Goal: Task Accomplishment & Management: Complete application form

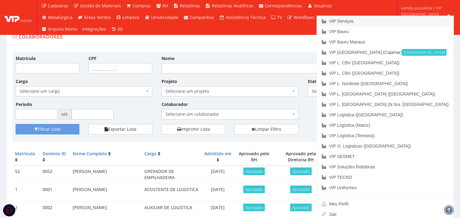
click at [434, 20] on link "VIP Serviços" at bounding box center [385, 21] width 137 height 10
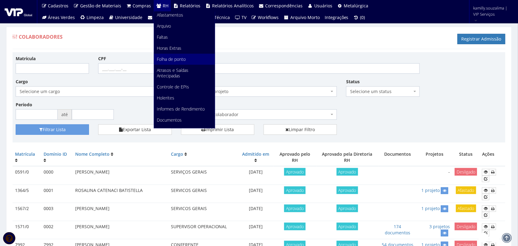
scroll to position [77, 0]
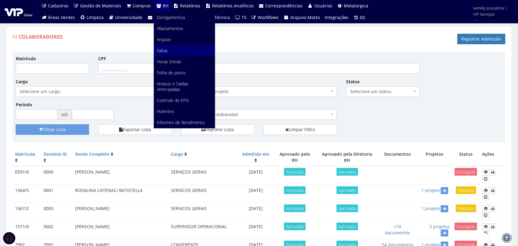
click at [182, 48] on link "Faltas" at bounding box center [184, 50] width 61 height 11
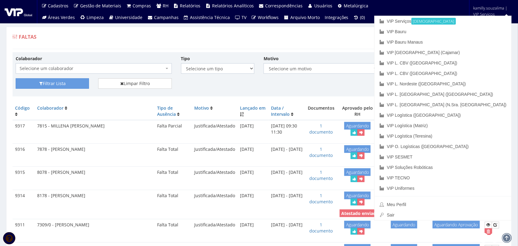
click at [372, 49] on div "Faltas Registrar Falta" at bounding box center [259, 40] width 493 height 18
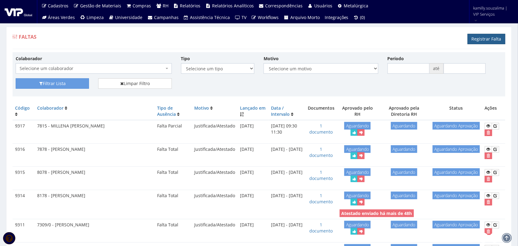
click at [480, 39] on link "Registrar Falta" at bounding box center [486, 39] width 38 height 10
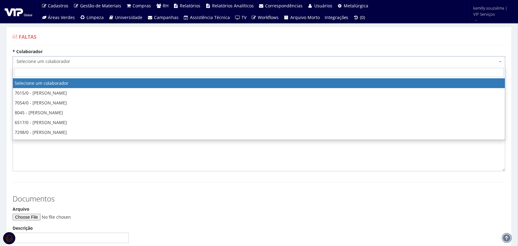
click at [119, 61] on span "Selecione um colaborador" at bounding box center [257, 61] width 481 height 6
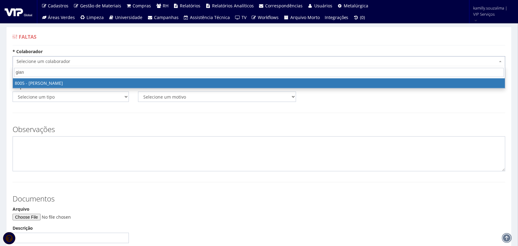
type input "gian"
drag, startPoint x: 163, startPoint y: 82, endPoint x: 117, endPoint y: 98, distance: 49.2
select select "3261"
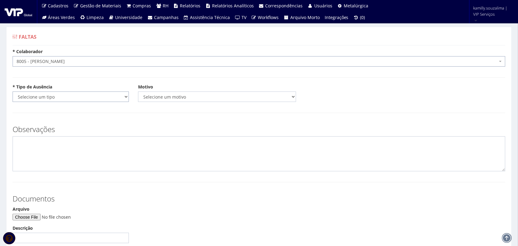
click at [89, 97] on select "Selecione um tipo Falta Total Falta Parcial Afastamento Férias" at bounding box center [71, 96] width 116 height 10
select select "total"
click at [13, 91] on select "Selecione um tipo Falta Total Falta Parcial Afastamento Férias" at bounding box center [71, 96] width 116 height 10
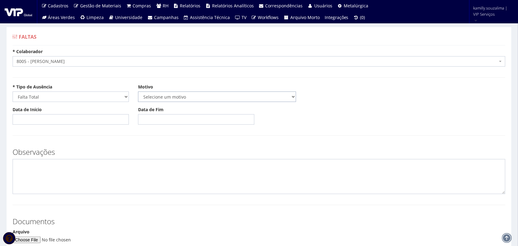
click at [190, 97] on select "Selecione um motivo Acidente Atestado Atraso Declaração Determinação Judicial D…" at bounding box center [217, 96] width 158 height 10
select select "atestado"
click at [138, 91] on select "Selecione um motivo Acidente Atestado Atraso Declaração Determinação Judicial D…" at bounding box center [217, 96] width 158 height 10
click at [85, 117] on input "Data de Início" at bounding box center [71, 119] width 116 height 10
type input "12/08/25"
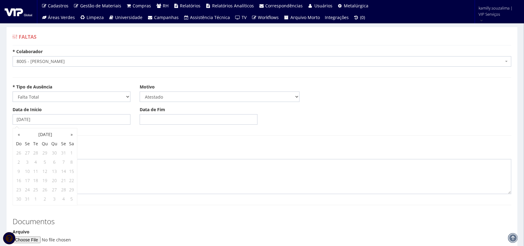
click at [184, 116] on body "Cadastros Clientes Unidades Subclientes Unidades de Subclientes Projetos Vagas …" at bounding box center [262, 175] width 524 height 350
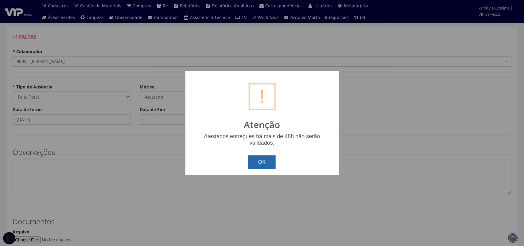
click at [271, 157] on button "OK" at bounding box center [261, 161] width 27 height 13
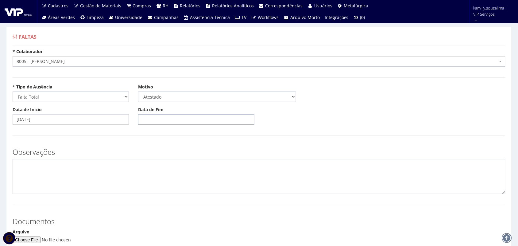
click at [200, 123] on input "Data de Fim" at bounding box center [196, 119] width 116 height 10
click at [161, 171] on td "12" at bounding box center [161, 171] width 8 height 9
click at [169, 171] on td "13" at bounding box center [170, 171] width 10 height 9
click at [180, 170] on td "14" at bounding box center [180, 171] width 10 height 9
click at [191, 172] on td "15" at bounding box center [189, 171] width 8 height 9
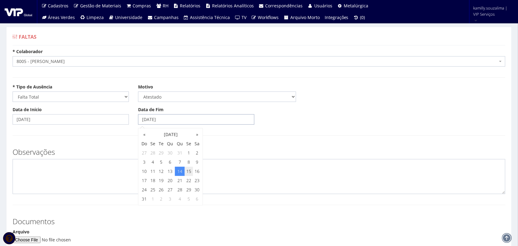
type input "15/08/2025"
click at [101, 188] on textarea at bounding box center [259, 176] width 493 height 35
type textarea "c"
type textarea "CID: E10"
click at [73, 169] on textarea "CID: E10" at bounding box center [259, 176] width 493 height 35
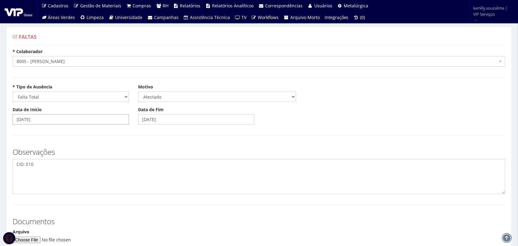
click at [56, 117] on input "12/08/25" at bounding box center [71, 119] width 116 height 10
click at [124, 143] on div "Observações CID: E10" at bounding box center [259, 168] width 502 height 52
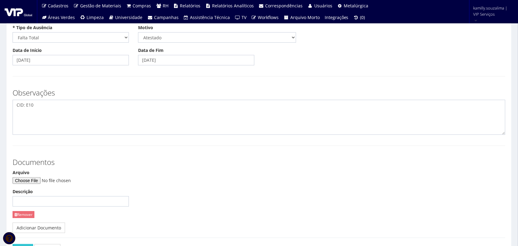
scroll to position [105, 0]
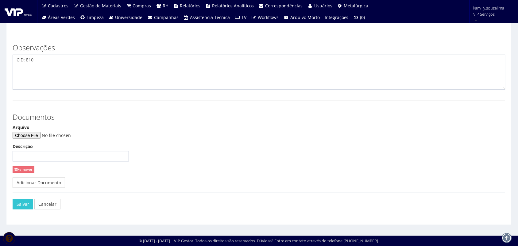
click at [60, 207] on div "Salvar Cancelar" at bounding box center [261, 204] width 497 height 10
click at [46, 201] on link "Cancelar" at bounding box center [47, 204] width 26 height 10
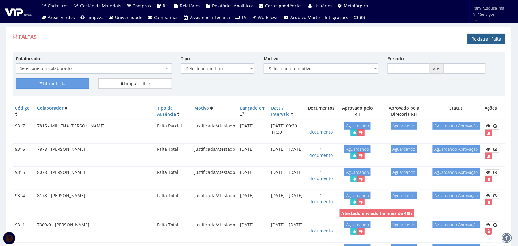
click at [490, 40] on link "Registrar Falta" at bounding box center [486, 39] width 38 height 10
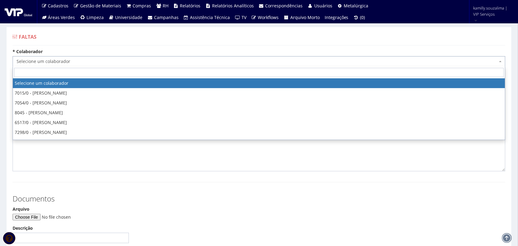
click at [51, 65] on span "Selecione um colaborador" at bounding box center [259, 61] width 493 height 10
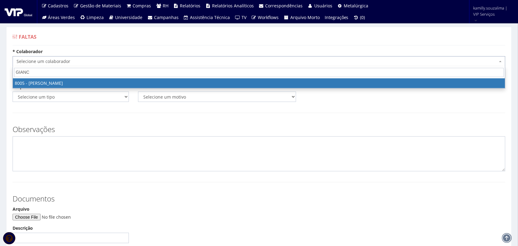
type input "GIANC"
select select "3261"
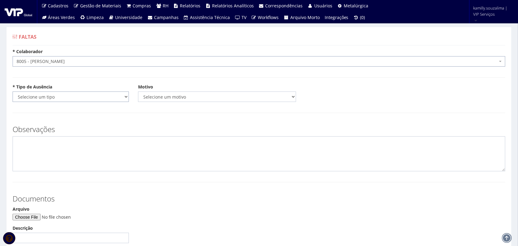
click at [85, 99] on select "Selecione um tipo Falta Total Falta Parcial Afastamento Férias" at bounding box center [71, 96] width 116 height 10
select select "total"
click at [13, 91] on select "Selecione um tipo Falta Total Falta Parcial Afastamento Férias" at bounding box center [71, 96] width 116 height 10
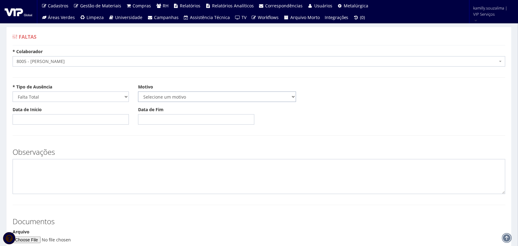
click at [189, 100] on select "Selecione um motivo Acidente Atestado Atraso Declaração Determinação Judicial D…" at bounding box center [217, 96] width 158 height 10
select select "atestado"
click at [138, 91] on select "Selecione um motivo Acidente Atestado Atraso Declaração Determinação Judicial D…" at bounding box center [217, 96] width 158 height 10
click at [70, 121] on input "Data de Início" at bounding box center [71, 119] width 116 height 10
click at [118, 117] on input "Data de Início" at bounding box center [71, 119] width 116 height 10
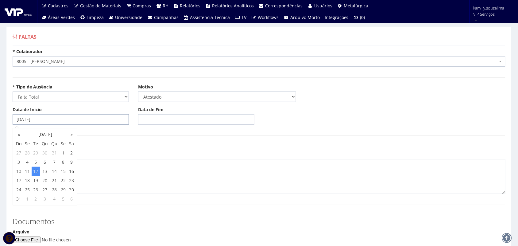
type input "12/08/2025"
click at [168, 125] on input "Data de Fim" at bounding box center [196, 119] width 116 height 10
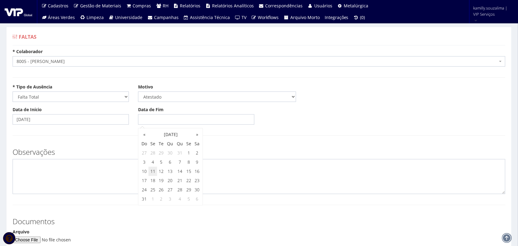
click at [156, 172] on td "11" at bounding box center [152, 171] width 8 height 9
drag, startPoint x: 162, startPoint y: 171, endPoint x: 94, endPoint y: 173, distance: 68.1
click at [161, 171] on td "12" at bounding box center [161, 171] width 8 height 9
click at [94, 173] on textarea at bounding box center [259, 176] width 493 height 35
click at [207, 117] on input "12/08/2025" at bounding box center [196, 119] width 116 height 10
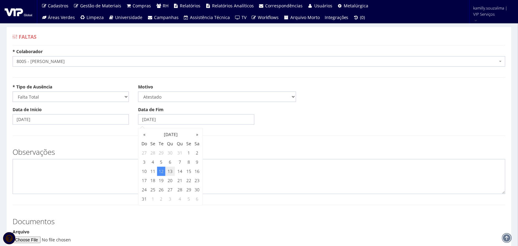
click at [170, 172] on td "13" at bounding box center [170, 171] width 10 height 9
click at [181, 172] on td "14" at bounding box center [180, 171] width 10 height 9
click at [188, 172] on td "15" at bounding box center [189, 171] width 8 height 9
type input "15/08/2025"
click at [104, 174] on textarea at bounding box center [259, 176] width 493 height 35
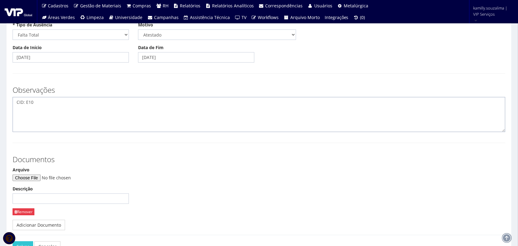
scroll to position [105, 0]
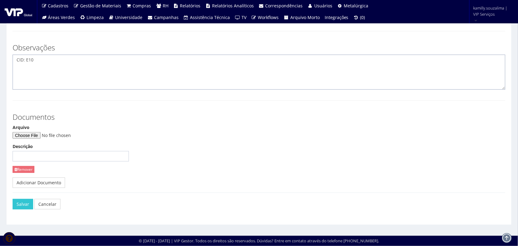
type textarea "CID: E10"
click at [39, 136] on input "Arquivo" at bounding box center [54, 135] width 83 height 7
click at [33, 136] on input "Arquivo" at bounding box center [54, 135] width 83 height 7
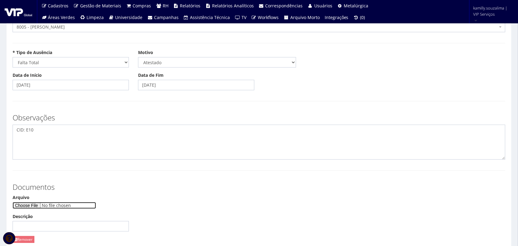
scroll to position [0, 0]
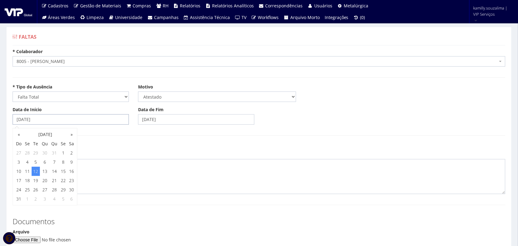
click at [47, 119] on input "12/08/2025" at bounding box center [71, 119] width 116 height 10
drag, startPoint x: 203, startPoint y: 179, endPoint x: 202, endPoint y: 182, distance: 3.7
click at [202, 180] on textarea "CID: E10" at bounding box center [259, 176] width 493 height 35
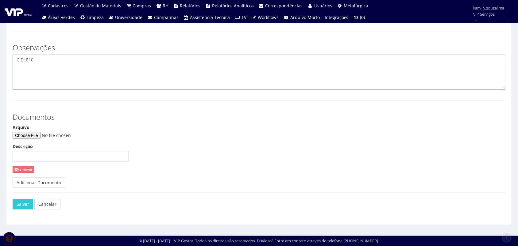
scroll to position [105, 0]
click at [43, 136] on input "Arquivo" at bounding box center [54, 135] width 83 height 7
type input "C:\fakepath\WhatsApp Image 2025-08-12 at 14.38.04 (1).jpeg"
click at [24, 203] on button "Salvar" at bounding box center [23, 204] width 21 height 10
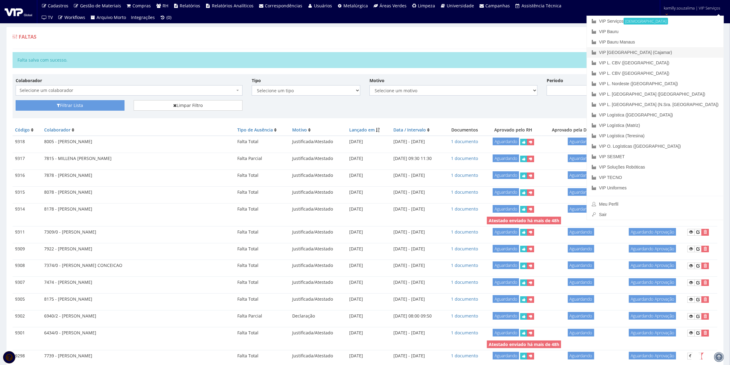
click at [517, 54] on link "VIP [GEOGRAPHIC_DATA] (Cajamar)" at bounding box center [655, 52] width 137 height 10
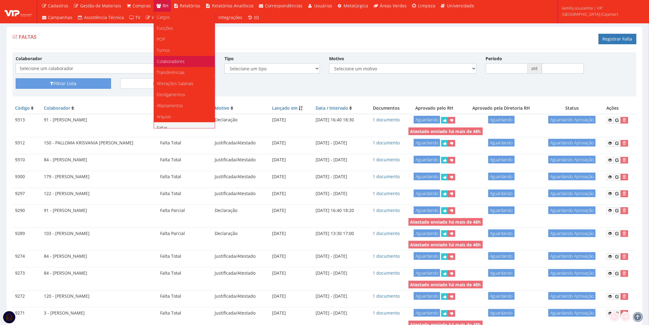
click at [183, 60] on link "Colaboradores" at bounding box center [184, 61] width 61 height 11
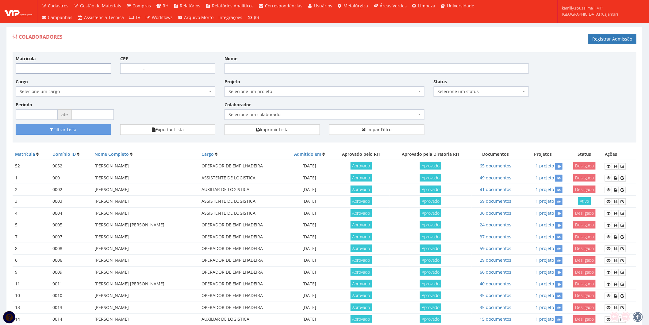
click at [63, 69] on input "Matrícula" at bounding box center [63, 68] width 95 height 10
type input "185"
click at [101, 130] on button "Filtrar Lista" at bounding box center [63, 129] width 95 height 10
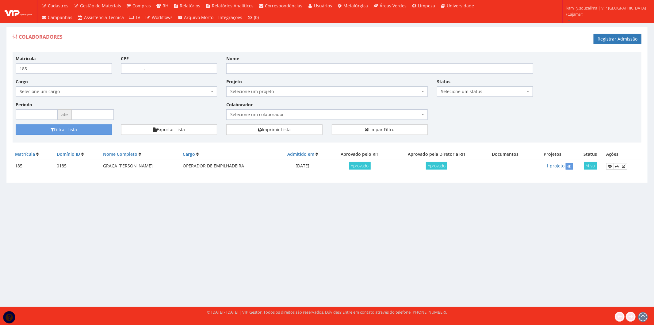
click at [47, 68] on input "185" at bounding box center [64, 68] width 96 height 10
type input "186"
click at [96, 129] on button "Filtrar Lista" at bounding box center [64, 129] width 96 height 10
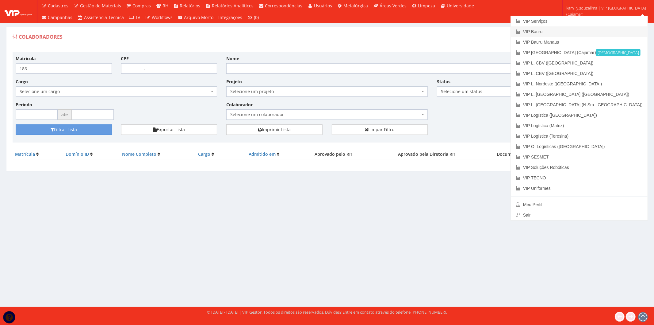
click at [570, 35] on link "VIP Bauru" at bounding box center [579, 31] width 137 height 10
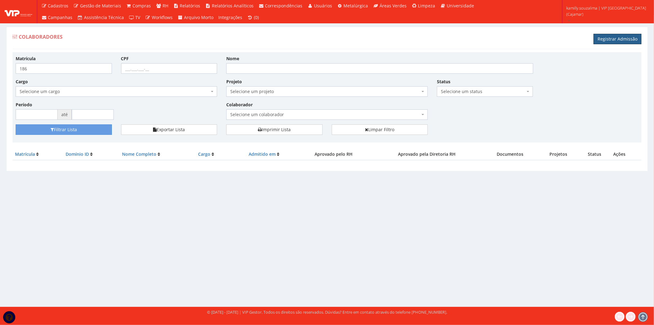
drag, startPoint x: 617, startPoint y: 38, endPoint x: 495, endPoint y: 47, distance: 121.8
click at [617, 38] on link "Registrar Admissão" at bounding box center [618, 39] width 48 height 10
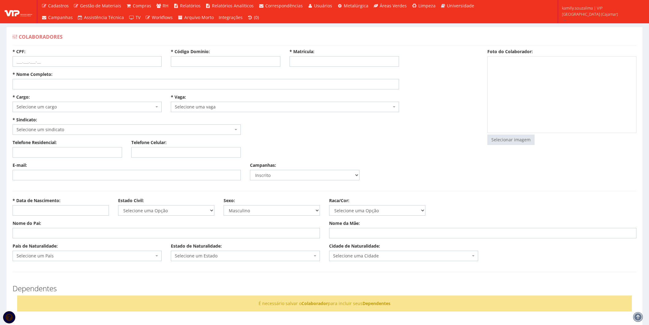
select select
click at [191, 60] on input "* Código Domínio:" at bounding box center [226, 61] width 110 height 10
type input "186"
click at [342, 63] on input "* Matrícula:" at bounding box center [345, 61] width 110 height 10
type input "186"
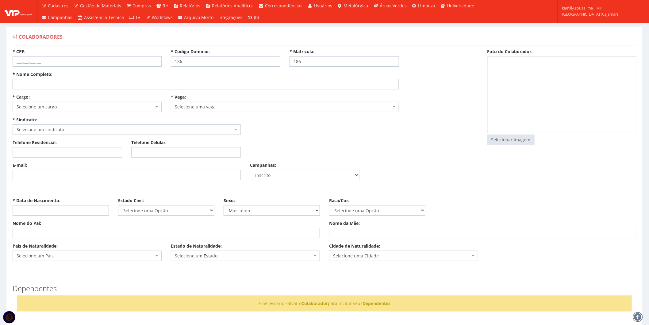
click at [155, 84] on input "* Nome Completo:" at bounding box center [206, 84] width 387 height 10
click at [90, 81] on input "* Nome Completo:" at bounding box center [206, 84] width 387 height 10
type input "k"
type input "[PERSON_NAME]"
click at [32, 63] on input "* CPF:" at bounding box center [87, 61] width 149 height 10
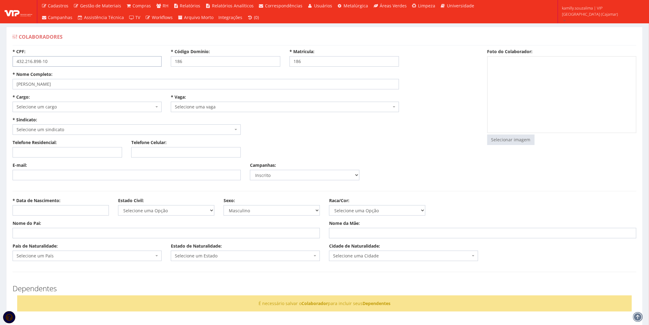
click at [24, 61] on input "432.216.898-10" at bounding box center [87, 61] width 149 height 10
type input "432.216.898-10"
click at [102, 108] on span "Selecione um cargo" at bounding box center [85, 107] width 137 height 6
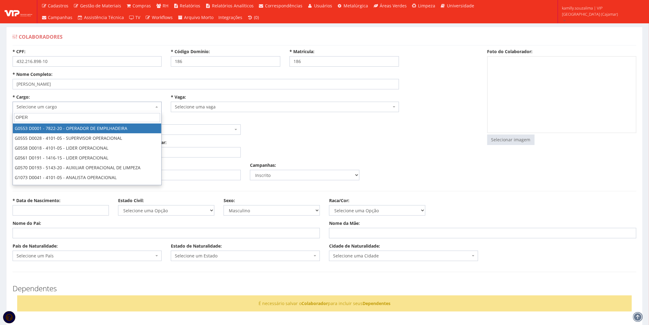
type input "OPER"
drag, startPoint x: 115, startPoint y: 125, endPoint x: 129, endPoint y: 116, distance: 16.7
click at [115, 123] on span "OPER G0553 D0001 - 7822-20 - OPERADOR DE EMPILHADEIRA G0555 D0028 - 4101-05 - S…" at bounding box center [87, 148] width 149 height 73
select select "553"
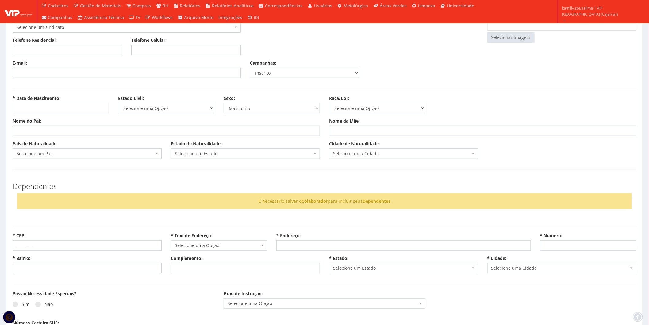
scroll to position [238, 0]
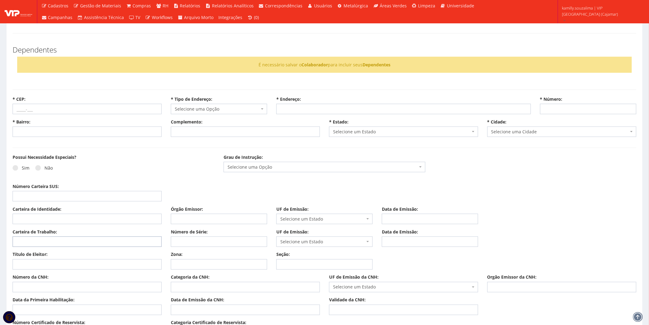
click at [59, 242] on input "Carteira de Trabalho:" at bounding box center [87, 241] width 149 height 10
drag, startPoint x: 42, startPoint y: 241, endPoint x: 34, endPoint y: 240, distance: 7.4
click at [34, 240] on input "43221689810" at bounding box center [87, 241] width 149 height 10
type input "43221689810"
click at [215, 244] on input "Número de Série:" at bounding box center [219, 241] width 96 height 10
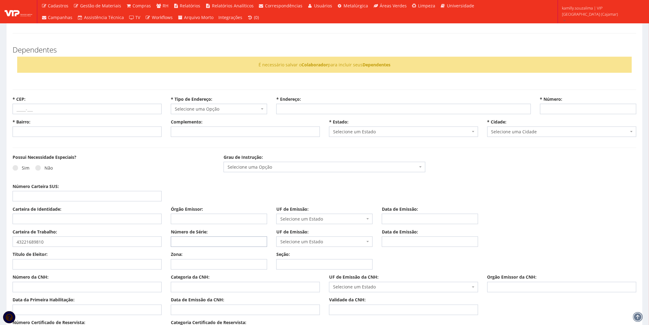
paste input "9810"
type input "9810"
drag, startPoint x: 44, startPoint y: 241, endPoint x: 35, endPoint y: 240, distance: 9.5
click at [35, 240] on input "43221689810" at bounding box center [87, 241] width 149 height 10
type input "4322168"
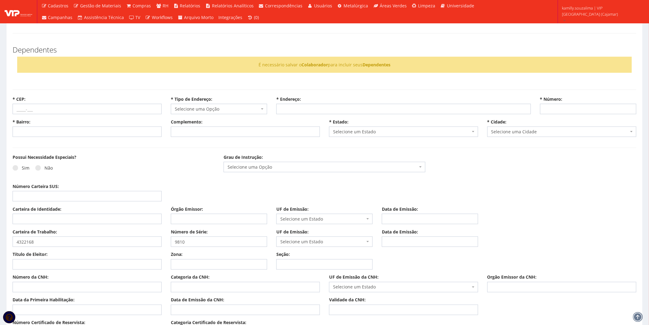
click at [312, 238] on span "Selecione um Estado" at bounding box center [322, 241] width 85 height 6
type input "SP"
drag, startPoint x: 300, startPoint y: 263, endPoint x: 310, endPoint y: 260, distance: 10.7
select select "SP"
click at [431, 238] on input "Data de Emissão:" at bounding box center [430, 241] width 96 height 10
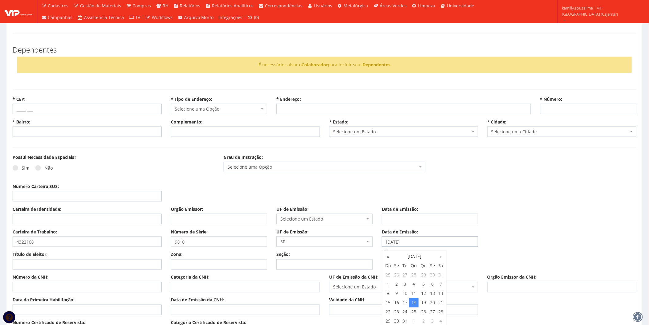
type input "18/08/2021"
click at [45, 289] on input "Número da CNH:" at bounding box center [87, 287] width 149 height 10
type input "06336890776"
click at [207, 283] on input "Categoria da CNH:" at bounding box center [245, 287] width 149 height 10
type input "AB"
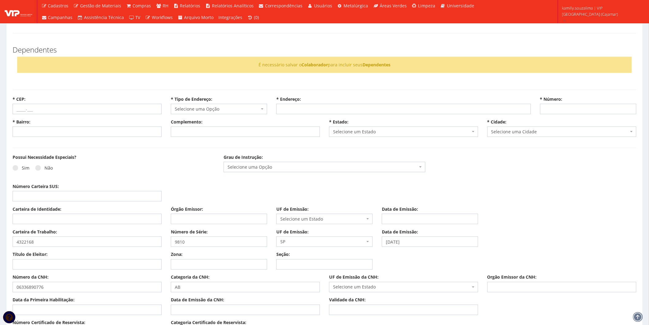
click at [390, 280] on div "UF de Emissão da CNH: Selecione um Estado AC AL AP AM BA Cacheu CE DF ES GO MA …" at bounding box center [404, 283] width 158 height 18
click at [387, 284] on span "Selecione um Estado" at bounding box center [401, 287] width 137 height 6
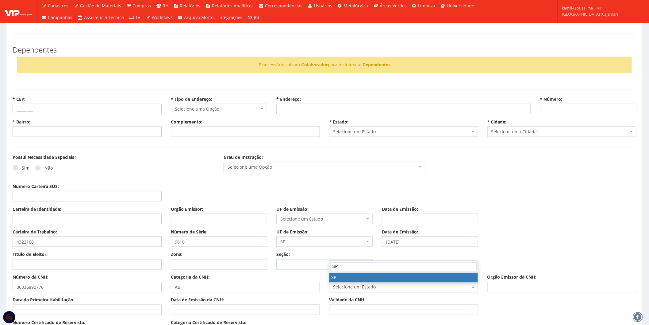
type input "SP"
select select "SP"
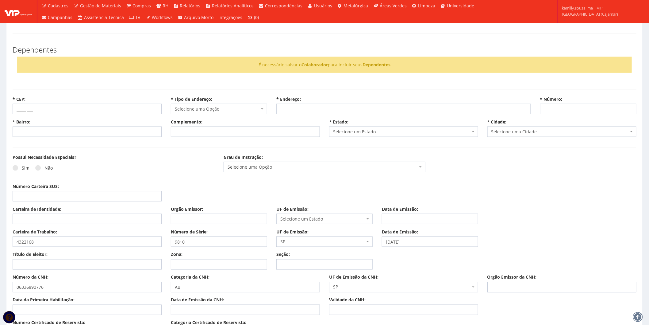
click at [532, 287] on input "Orgão Emissor da CNH:" at bounding box center [561, 287] width 149 height 10
type input "DETRAN"
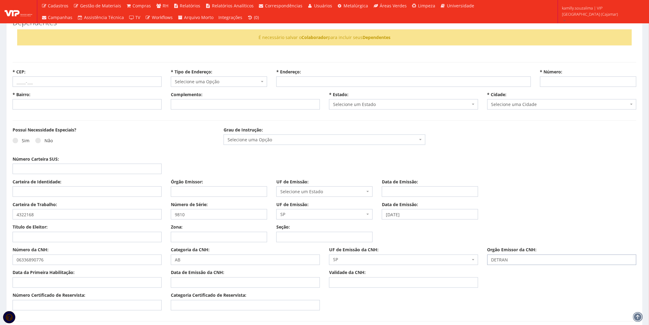
scroll to position [307, 0]
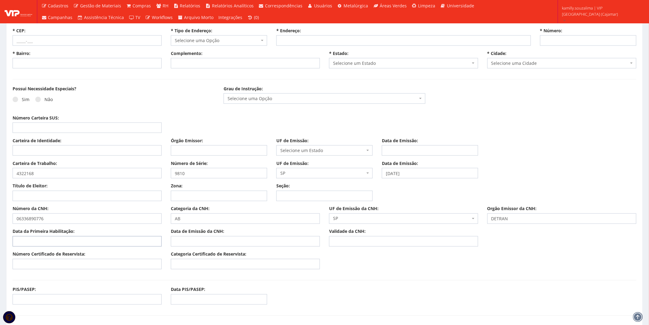
click at [41, 240] on input "Data da Primeira Habilitação:" at bounding box center [87, 241] width 149 height 10
type input "02/04/2021"
click at [204, 242] on input "Data de Emissão da CNH:" at bounding box center [245, 241] width 149 height 10
type input "08/11/2024"
click at [383, 238] on input "Validade da CNH:" at bounding box center [403, 241] width 149 height 10
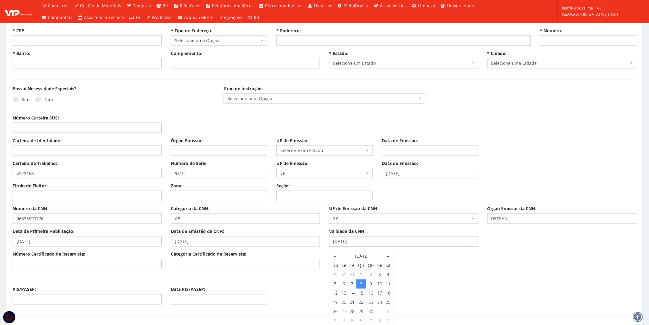
type input "08/11/2034"
click at [67, 262] on input "Número Certificado de Reservista:" at bounding box center [87, 264] width 149 height 10
click at [62, 151] on input "Carteira de Identidade:" at bounding box center [87, 150] width 149 height 10
type input "410663815"
click at [211, 154] on input "Órgão Emissor:" at bounding box center [219, 150] width 96 height 10
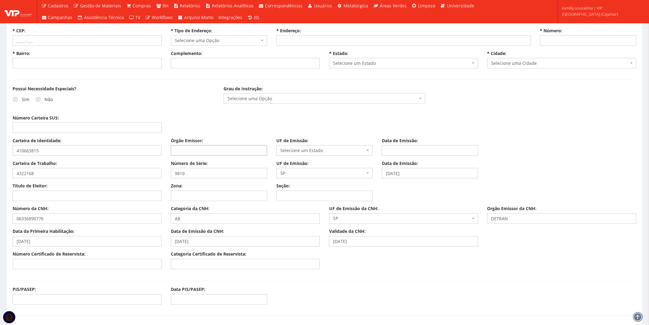
type input "SSP"
click at [329, 152] on span "Selecione um Estado" at bounding box center [322, 150] width 85 height 6
type input "SP"
select select "SP"
click at [412, 155] on input "Data de Emissão:" at bounding box center [430, 150] width 96 height 10
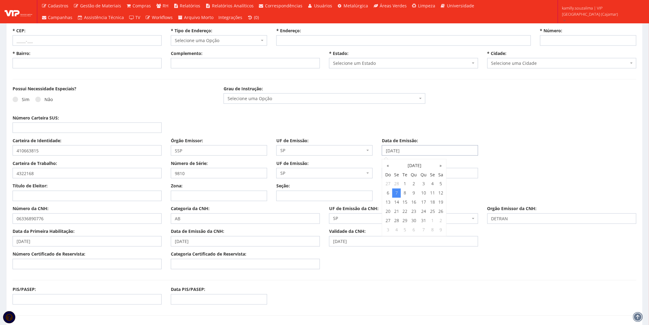
type input "07/03/2022"
click at [84, 195] on input "Título de Eleitor:" at bounding box center [87, 195] width 149 height 10
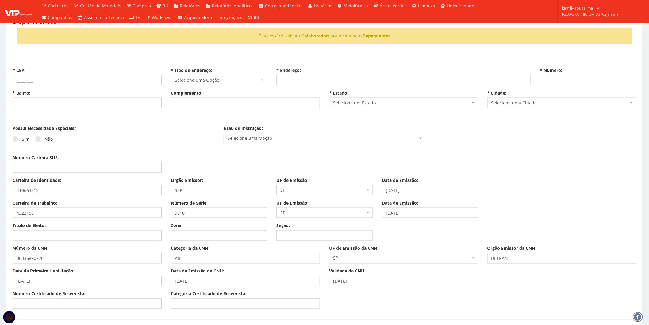
scroll to position [238, 0]
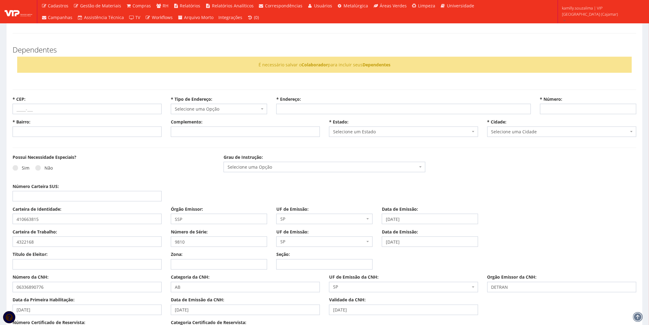
drag, startPoint x: 37, startPoint y: 167, endPoint x: 40, endPoint y: 164, distance: 3.9
click at [37, 167] on span at bounding box center [38, 168] width 6 height 6
click at [26, 167] on input "Não" at bounding box center [24, 168] width 4 height 4
radio input "true"
click at [39, 109] on input "* CEP:" at bounding box center [87, 109] width 149 height 10
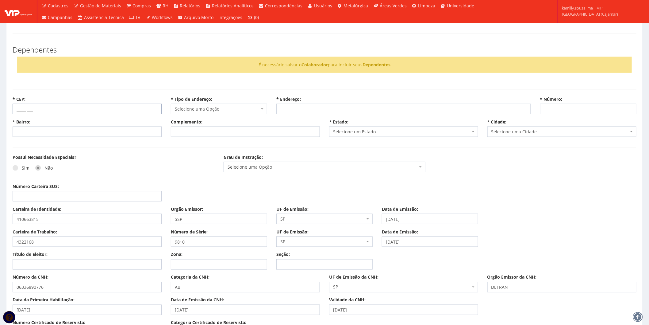
drag, startPoint x: 65, startPoint y: 110, endPoint x: 72, endPoint y: 114, distance: 8.3
click at [65, 110] on input "* CEP:" at bounding box center [87, 109] width 149 height 10
type input "07786-850"
select select
type input "Carregando..."
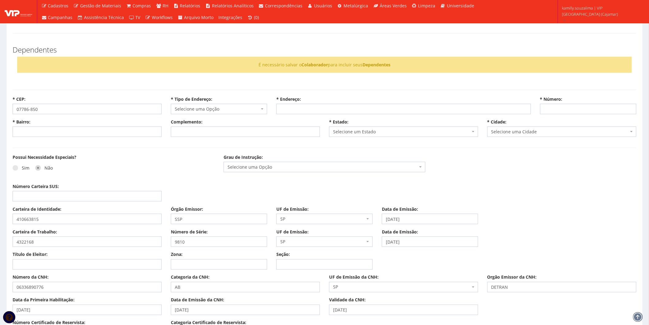
type input "Carregando..."
select select
click at [206, 70] on div "É necessário salvar o Colaborador para incluir seus Dependentes" at bounding box center [324, 65] width 615 height 16
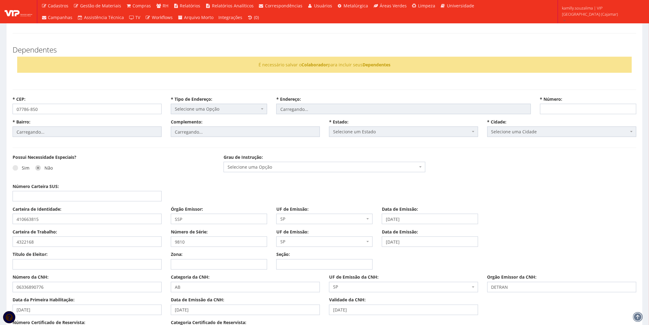
select select "rua"
type input "Gonçalo Horácio da Fonseca"
type input "Altos de Jordanésia (Jordanésia)"
type input "(D. E. R. Jordanésia)"
select select "25"
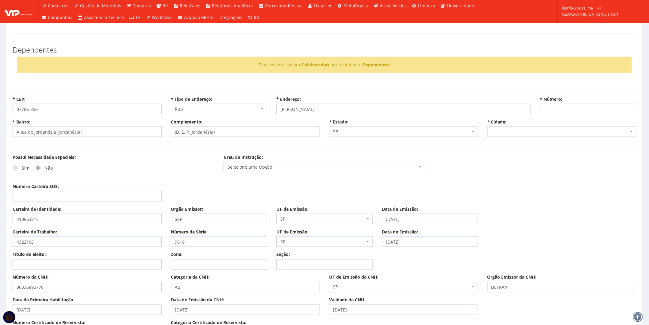
select select "4809"
click at [568, 111] on input "* Número:" at bounding box center [588, 109] width 96 height 10
type input "4"
click at [466, 164] on div "Possui Necessidade Especiais? Sim Não Grau de Instrução: Selecione uma Opção En…" at bounding box center [324, 168] width 633 height 29
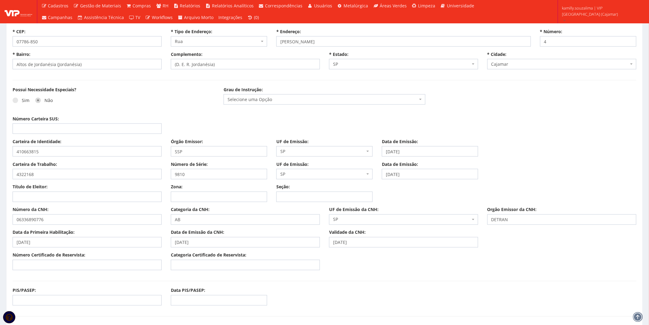
scroll to position [307, 0]
click at [269, 99] on span "Selecione uma Opção" at bounding box center [323, 98] width 190 height 6
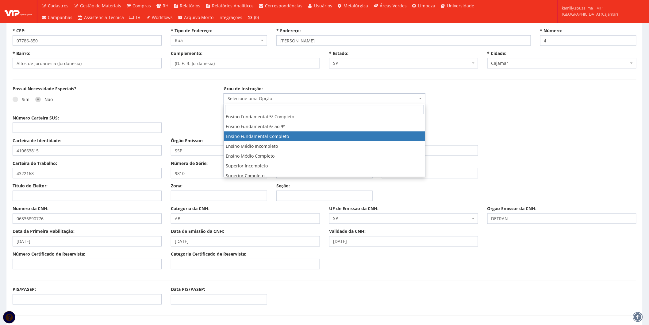
scroll to position [34, 0]
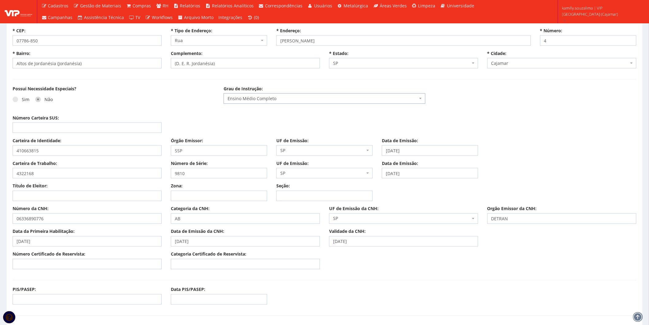
select select "ensino_medio_completo"
drag, startPoint x: 382, startPoint y: 280, endPoint x: 367, endPoint y: 285, distance: 16.5
click at [382, 280] on hr at bounding box center [325, 280] width 624 height 0
click at [44, 196] on input "Título de Eleitor:" at bounding box center [87, 195] width 149 height 10
click at [56, 195] on input "Título de Eleitor:" at bounding box center [87, 195] width 149 height 10
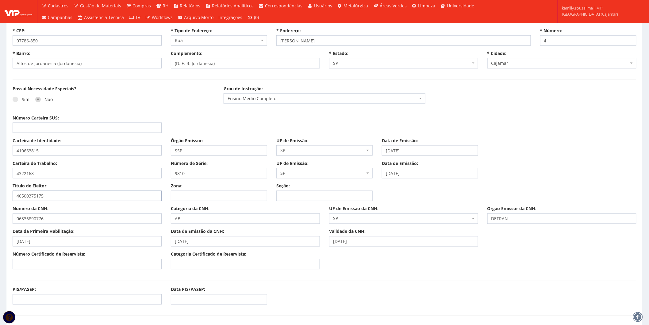
type input "40500375175"
click at [203, 197] on input "Zona:" at bounding box center [219, 195] width 96 height 10
type input "354"
click at [301, 197] on input "Seção:" at bounding box center [324, 195] width 96 height 10
type input "0147"
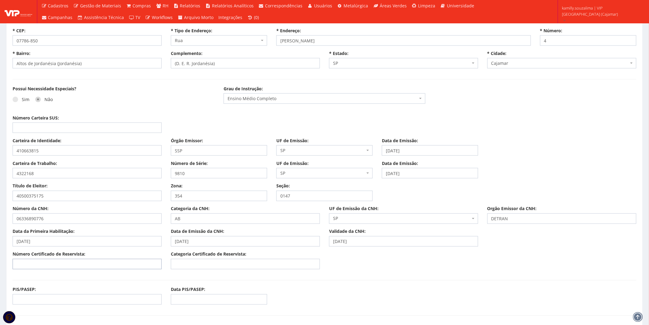
click at [73, 261] on input "Número Certificado de Reservista:" at bounding box center [87, 264] width 149 height 10
type input "140322148903"
click at [219, 265] on input "Categoria Certificado de Reservista:" at bounding box center [245, 264] width 149 height 10
type input "CDI"
click at [77, 128] on input "Número Carteira SUS:" at bounding box center [87, 127] width 149 height 10
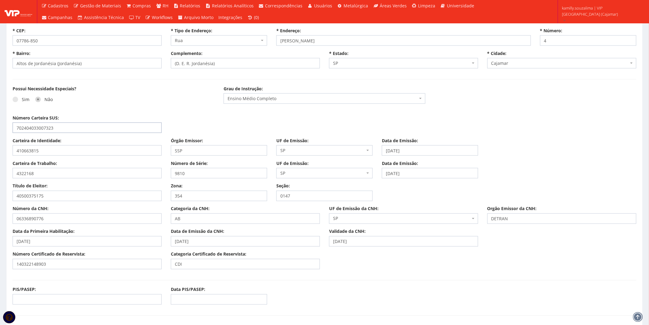
type input "702404033007323"
click at [85, 93] on div "Possui Necessidade Especiais? Sim Não" at bounding box center [113, 98] width 211 height 25
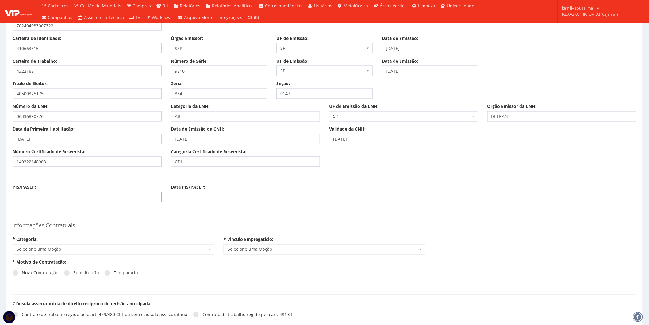
click at [34, 198] on input "PIS/PASEP:" at bounding box center [87, 197] width 149 height 10
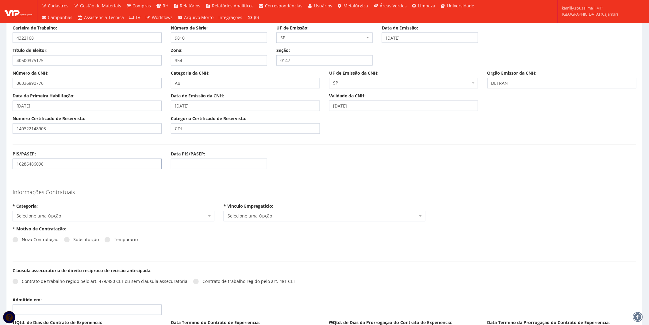
scroll to position [443, 0]
type input "16286486098"
click at [103, 214] on span "Selecione uma Opção" at bounding box center [112, 215] width 190 height 6
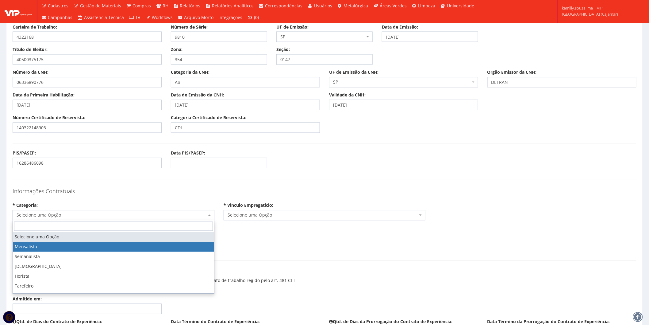
select select "mensalista"
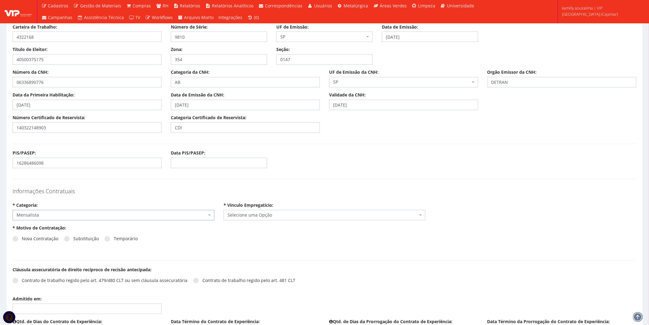
click at [253, 218] on span "Selecione uma Opção" at bounding box center [325, 215] width 202 height 10
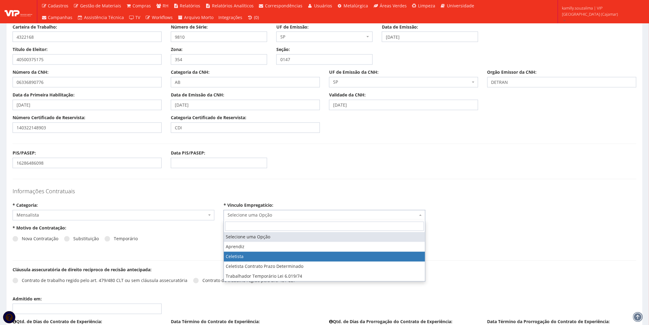
select select "celetista"
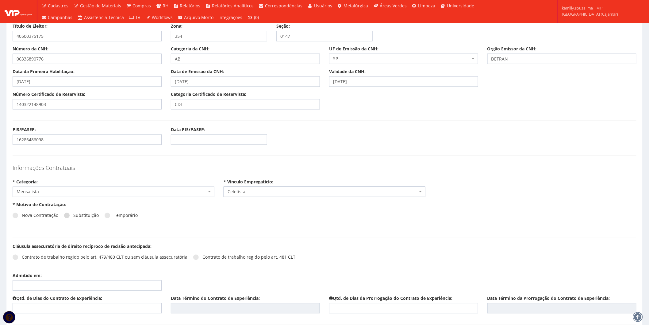
scroll to position [477, 0]
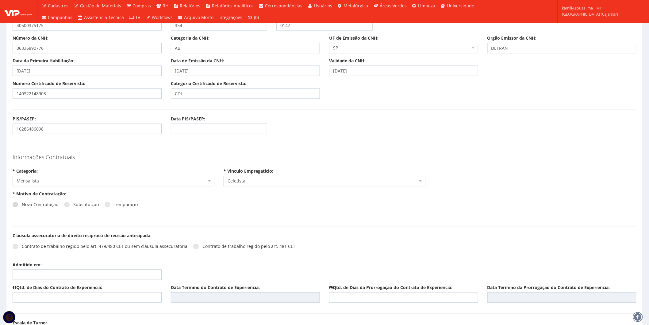
click at [17, 204] on span at bounding box center [16, 205] width 6 height 6
click at [22, 204] on input "Nova Contratação" at bounding box center [24, 205] width 4 height 4
radio input "true"
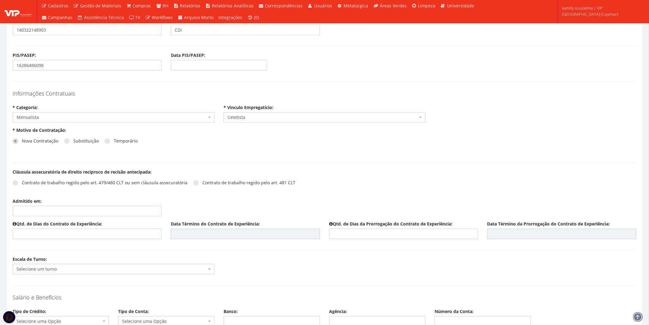
scroll to position [545, 0]
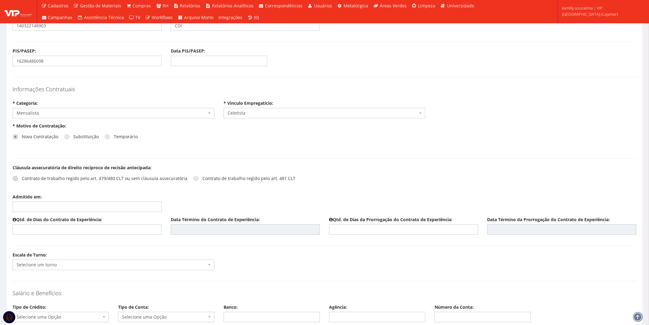
click at [17, 175] on label "Contrato de trabalho regido pelo art. 479/480 CLT ou sem cláusula assecuratória" at bounding box center [100, 178] width 175 height 6
click at [22, 176] on input "Contrato de trabalho regido pelo art. 479/480 CLT ou sem cláusula assecuratória" at bounding box center [24, 178] width 4 height 4
radio input "true"
drag, startPoint x: 51, startPoint y: 207, endPoint x: 58, endPoint y: 206, distance: 7.2
click at [51, 207] on input "Admitido em:" at bounding box center [87, 206] width 149 height 10
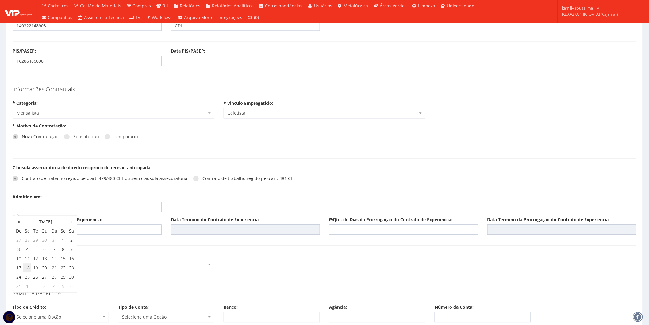
click at [29, 268] on td "18" at bounding box center [27, 267] width 8 height 9
type input "18/08/2025"
click at [133, 227] on input "text" at bounding box center [87, 229] width 149 height 10
type input "45"
type input "01/10/2025"
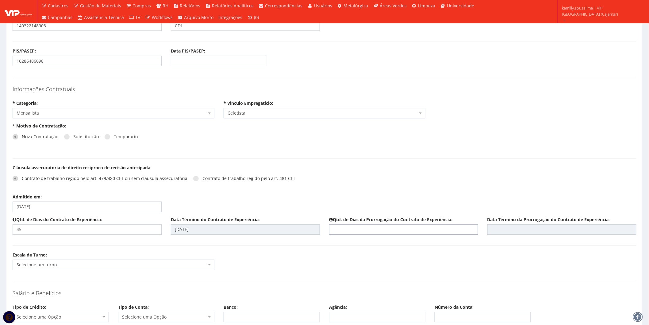
click at [339, 232] on input "text" at bounding box center [403, 229] width 149 height 10
type input "45"
type input "15/11/2025"
click at [334, 263] on div "Escala de Turno: Selecione um turno G0246 D0001 - 06:00 as 15:00 SEG A SEX G024…" at bounding box center [324, 263] width 633 height 23
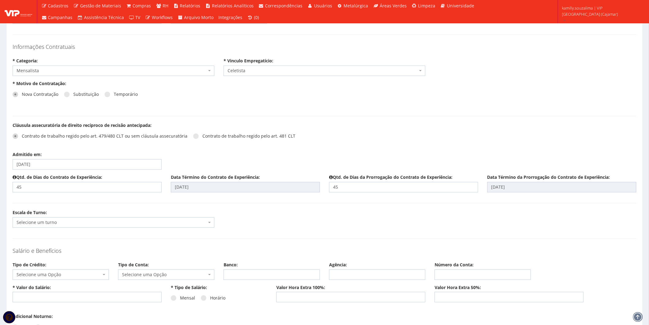
scroll to position [648, 0]
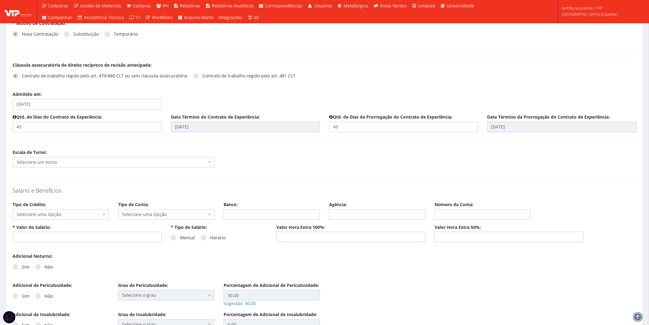
click at [56, 158] on span "Selecione um turno" at bounding box center [114, 162] width 202 height 10
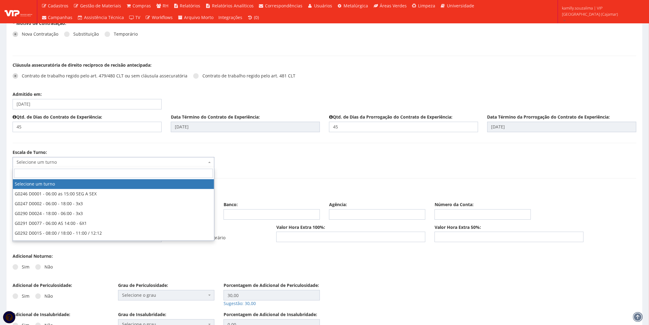
click at [44, 176] on input "search" at bounding box center [113, 172] width 199 height 9
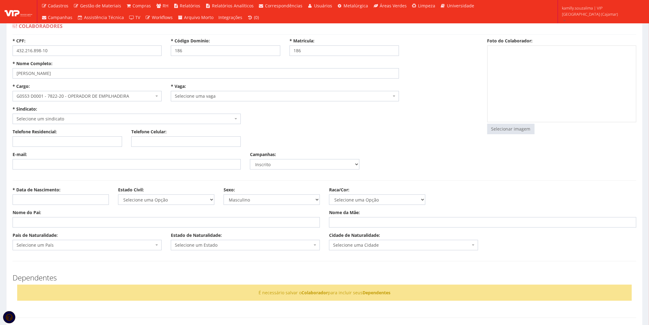
scroll to position [0, 0]
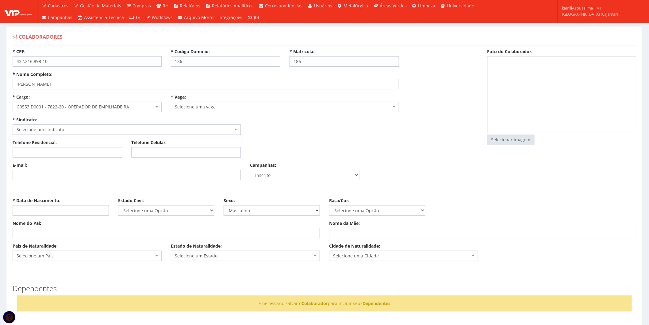
type input "18"
click at [71, 132] on span "Selecione um sindicato" at bounding box center [125, 129] width 217 height 6
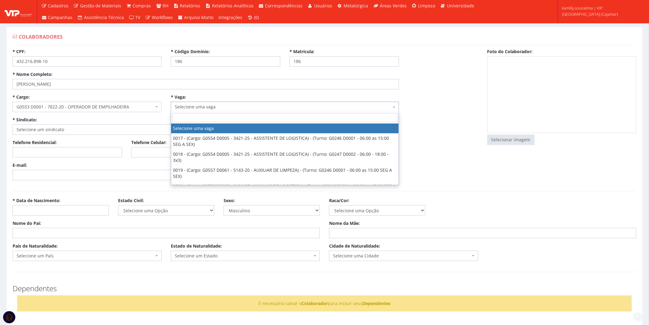
click at [196, 106] on span "Selecione uma vaga" at bounding box center [283, 107] width 217 height 6
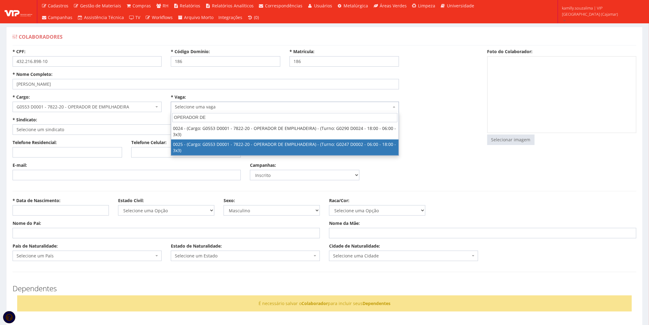
type input "OPERADOR DE"
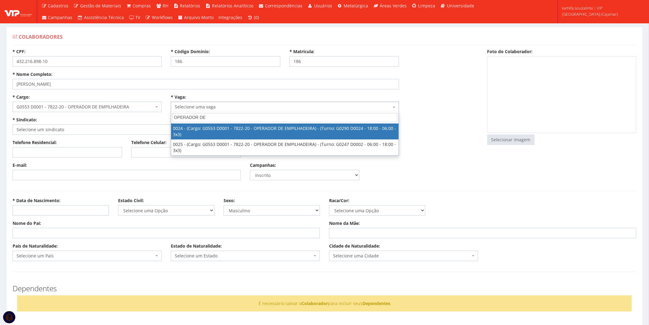
select select "24"
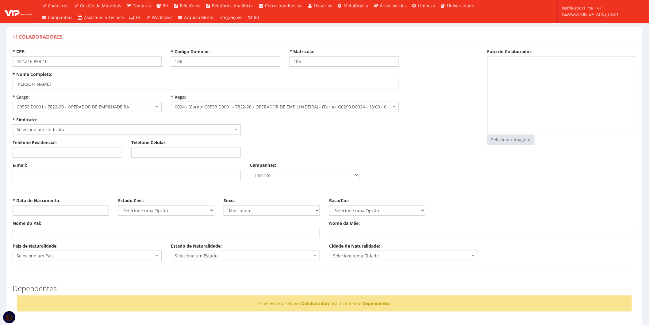
click at [69, 127] on span "Selecione um sindicato" at bounding box center [125, 129] width 217 height 6
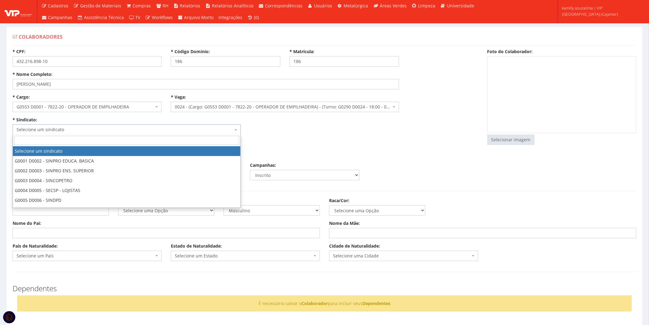
select select "290"
type input "2.305,28"
type input "17,72"
type input "13,29"
type input "260,00"
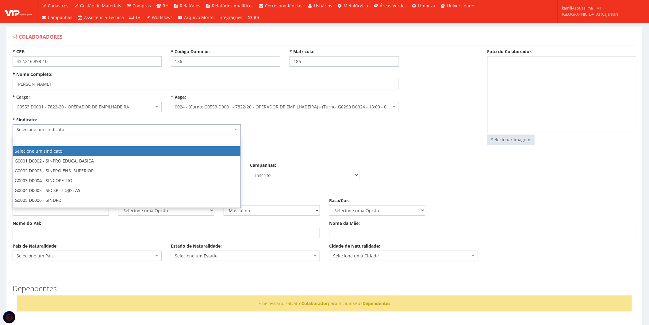
type input "27,82"
select select "230"
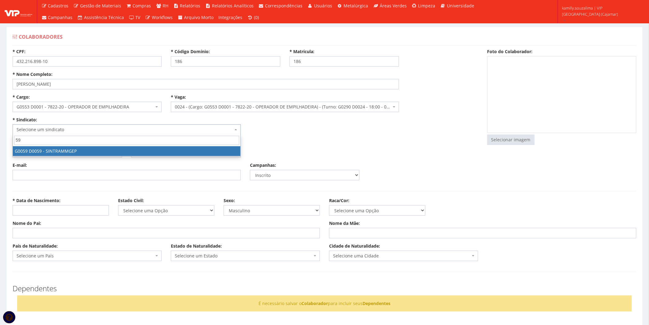
type input "59"
select select "59"
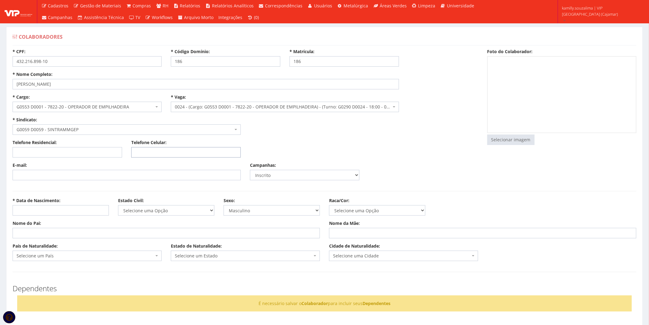
click at [179, 149] on input "Telefone Celular:" at bounding box center [186, 152] width 110 height 10
type input "(11) 94367-1768"
click at [119, 173] on input "E-mail:" at bounding box center [127, 175] width 228 height 10
click at [87, 177] on input "E-mail:" at bounding box center [127, 175] width 228 height 10
click at [262, 191] on hr at bounding box center [325, 191] width 624 height 0
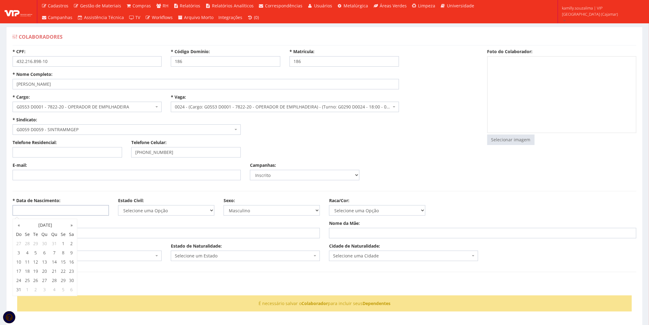
click at [67, 208] on input "* Data de Nascimento:" at bounding box center [61, 210] width 96 height 10
type input "08/07/1994"
click at [143, 211] on select "Selecione uma Opção Solteiro Casado União Estável Divorciado Viúvo Separado" at bounding box center [166, 210] width 96 height 10
select select "solteiro"
click at [118, 205] on select "Selecione uma Opção Solteiro Casado União Estável Divorciado Viúvo Separado" at bounding box center [166, 210] width 96 height 10
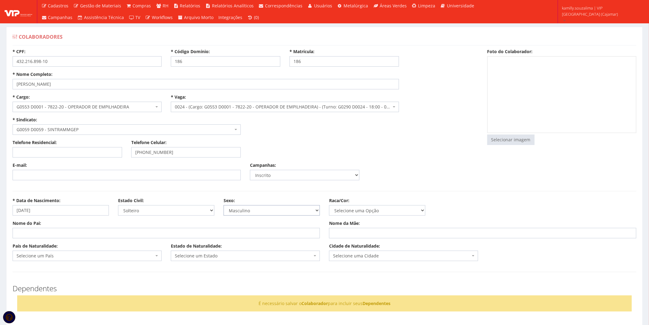
click at [248, 210] on select "Masculino Feminino" at bounding box center [272, 210] width 96 height 10
click at [150, 229] on input "Nome do Pai:" at bounding box center [166, 233] width 307 height 10
click at [373, 231] on input "Nome da Mãe:" at bounding box center [482, 233] width 307 height 10
type input "c"
type input "CLAUDIANA MACIEL SANTIAGO"
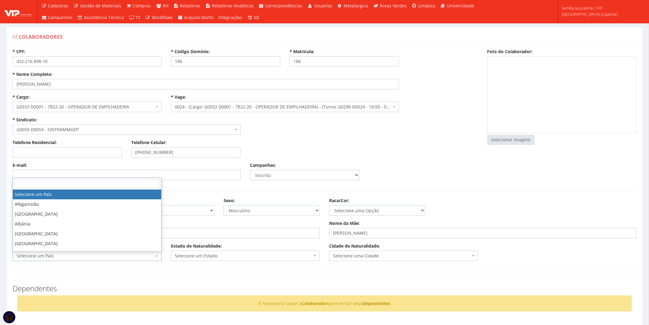
click at [124, 260] on span "Selecione um País" at bounding box center [87, 255] width 149 height 10
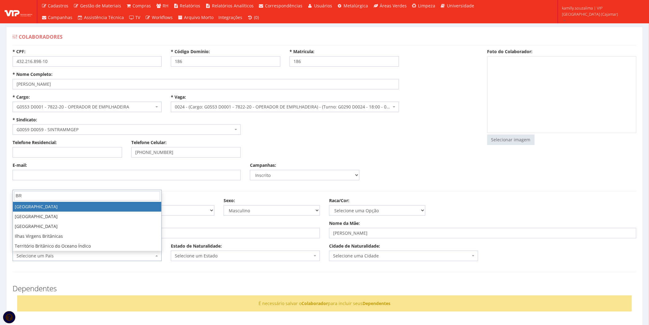
type input "BR"
select select "30"
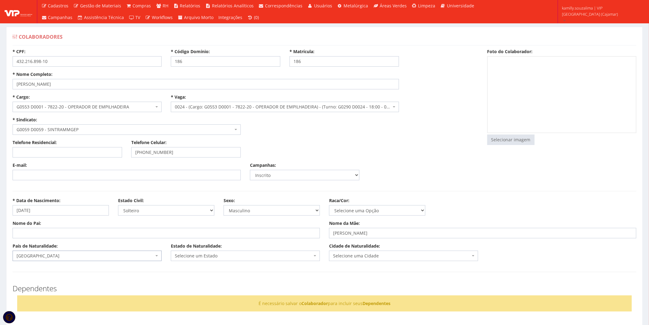
click at [218, 256] on span "Selecione um Estado" at bounding box center [243, 255] width 137 height 6
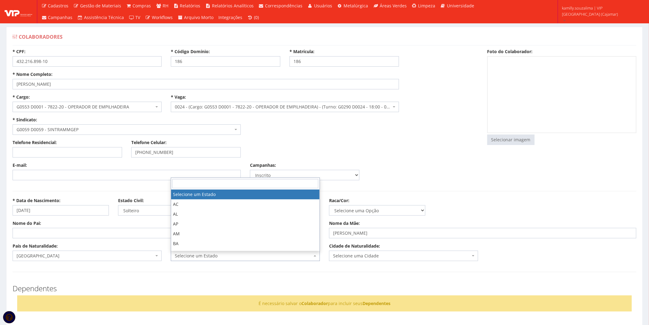
click at [461, 214] on div "* Data de Nascimento: 08/07/1994 Estado Civil: Selecione uma Opção Solteiro Cas…" at bounding box center [324, 208] width 633 height 23
click at [180, 256] on span "Selecione um Estado" at bounding box center [243, 255] width 137 height 6
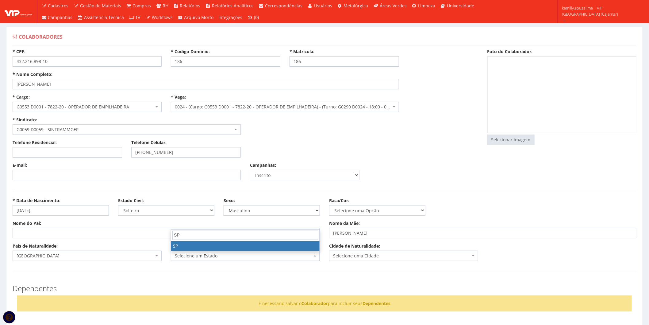
type input "SP"
select select "25"
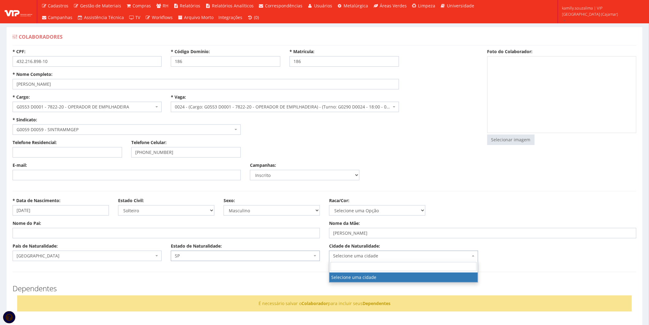
click at [378, 256] on span "Selecione uma cidade" at bounding box center [401, 255] width 137 height 6
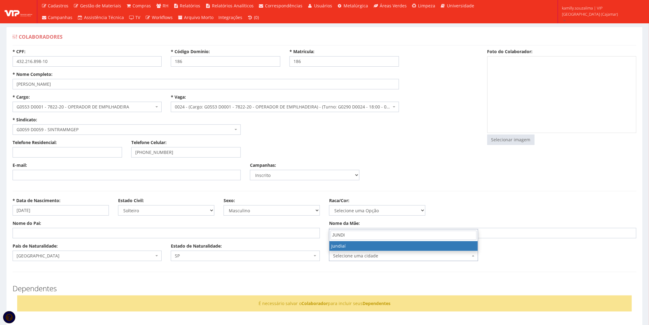
type input "JUNDI"
select select "5001"
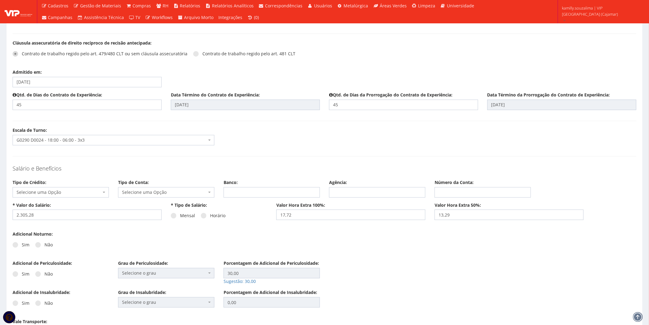
scroll to position [682, 0]
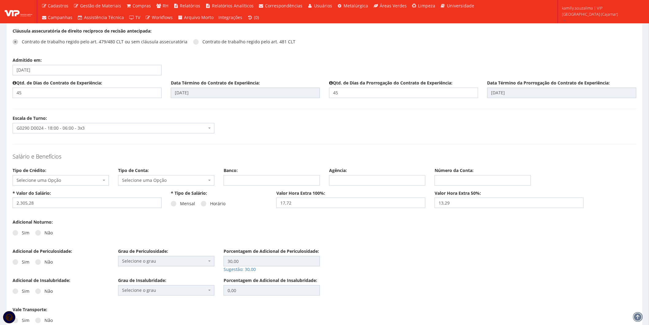
click at [90, 176] on span "Selecione uma Opção" at bounding box center [61, 180] width 96 height 10
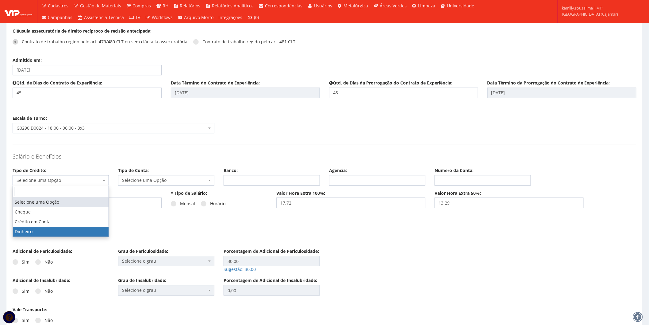
select select "dinheiro"
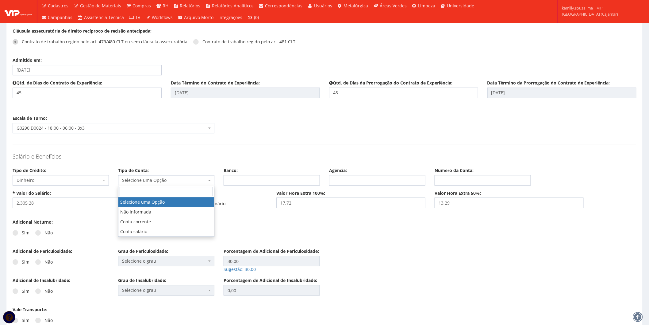
click at [146, 178] on span "Selecione uma Opção" at bounding box center [164, 180] width 85 height 6
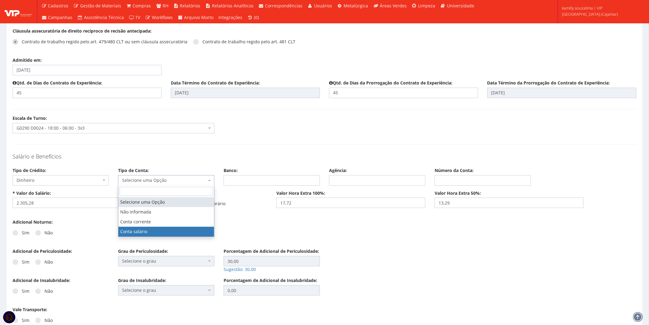
select select "conta_salario"
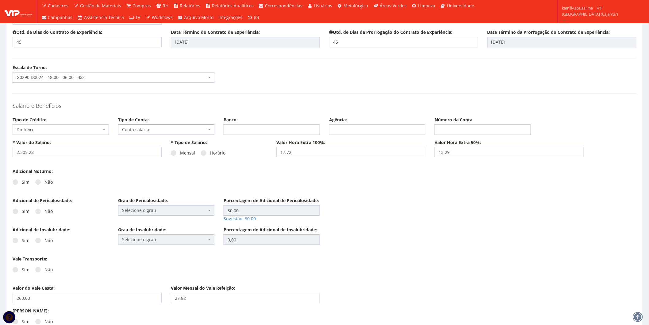
scroll to position [716, 0]
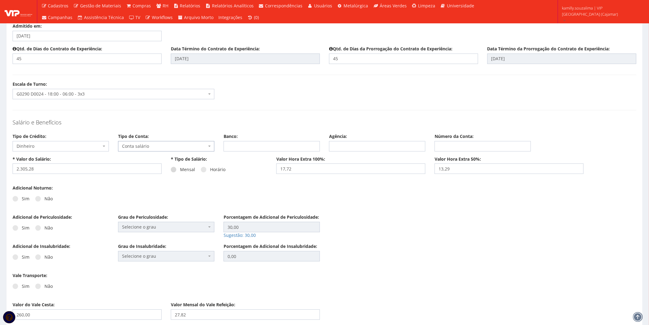
click at [174, 171] on span at bounding box center [174, 170] width 6 height 6
click at [180, 171] on input "Mensal" at bounding box center [182, 169] width 4 height 4
radio input "true"
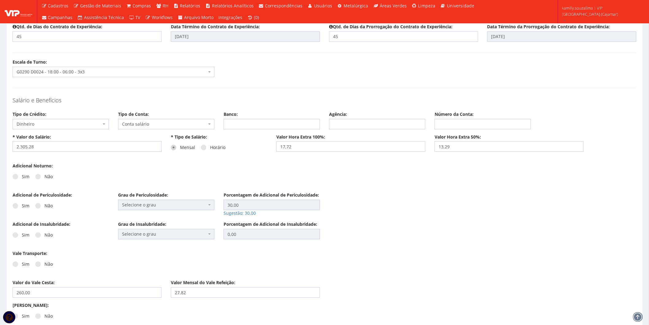
scroll to position [750, 0]
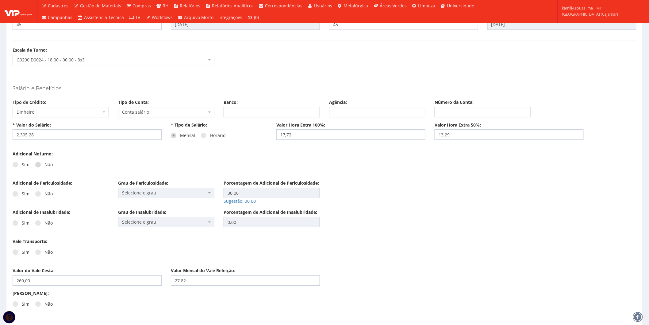
click at [40, 166] on label "Não" at bounding box center [43, 164] width 17 height 6
click at [26, 166] on input "Não" at bounding box center [24, 165] width 4 height 4
radio input "true"
click at [38, 191] on span at bounding box center [38, 194] width 6 height 6
click at [26, 192] on input "Não" at bounding box center [24, 194] width 4 height 4
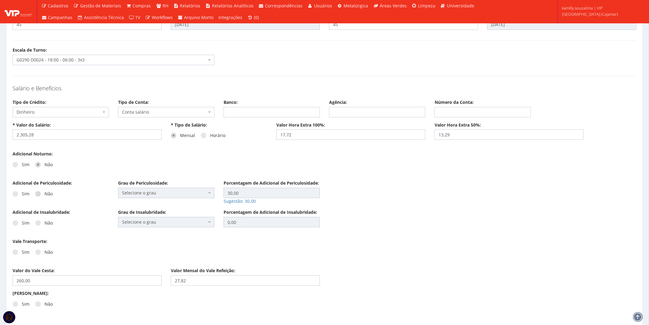
radio input "true"
click at [38, 221] on span at bounding box center [38, 223] width 6 height 6
click at [26, 221] on input "Não" at bounding box center [24, 223] width 4 height 4
radio input "true"
click at [40, 255] on div "Sim Não" at bounding box center [61, 254] width 96 height 17
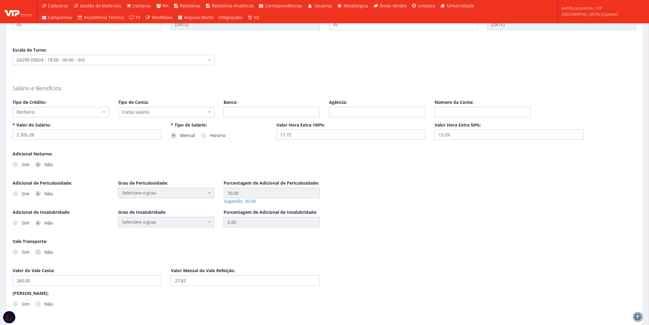
click at [41, 251] on label "Não" at bounding box center [43, 252] width 17 height 6
click at [26, 251] on input "Não" at bounding box center [24, 252] width 4 height 4
radio input "true"
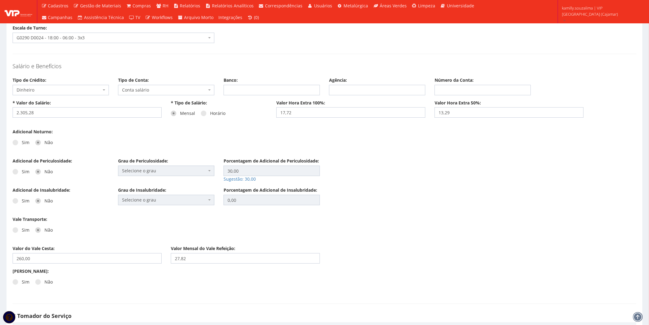
scroll to position [784, 0]
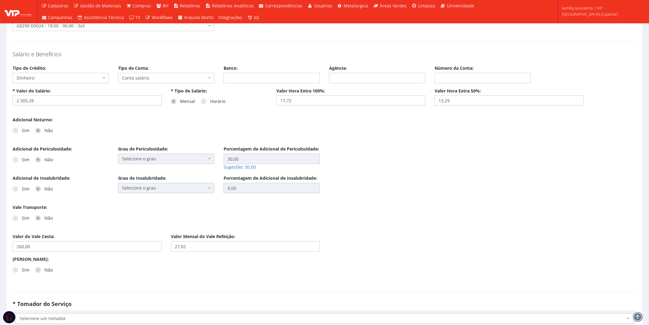
click at [39, 269] on span at bounding box center [38, 270] width 6 height 6
click at [26, 269] on input "Não" at bounding box center [24, 270] width 4 height 4
radio input "true"
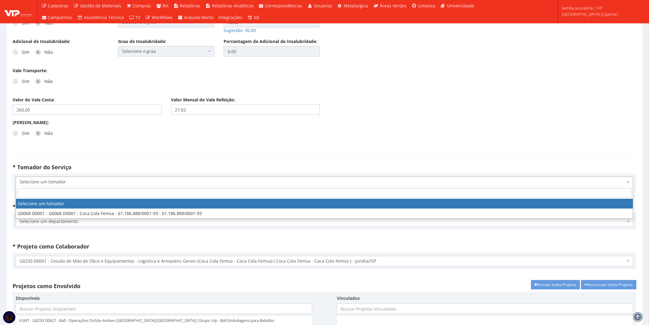
click at [91, 184] on span "Selecione um tomador" at bounding box center [323, 182] width 606 height 6
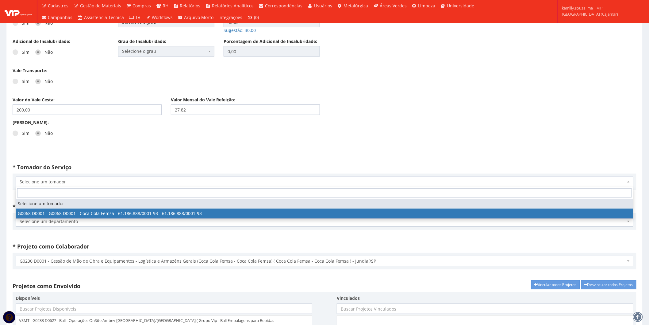
select select "68"
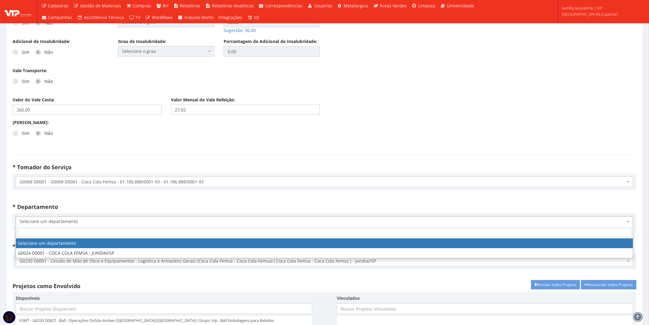
click at [78, 219] on span "Selecione um departamento" at bounding box center [323, 221] width 606 height 6
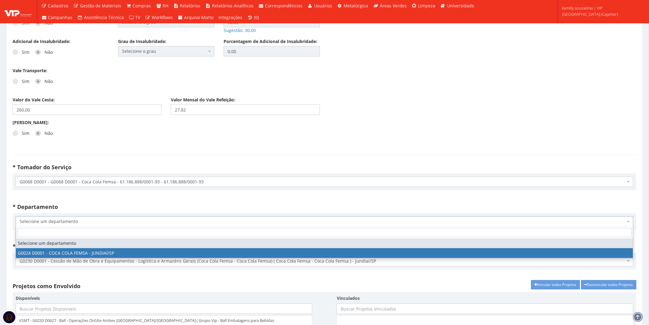
select select "24"
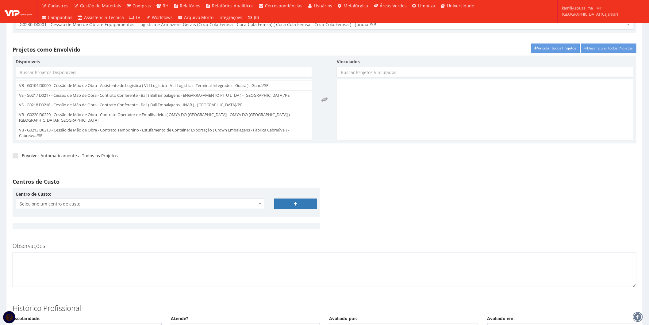
scroll to position [1193, 0]
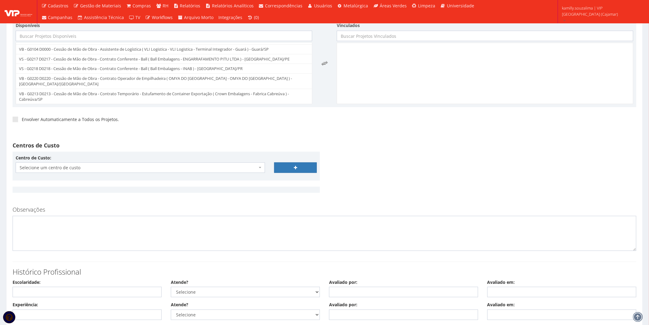
click at [80, 166] on span "Selecione um centro de custo" at bounding box center [139, 167] width 238 height 6
click at [66, 228] on textarea at bounding box center [325, 233] width 624 height 35
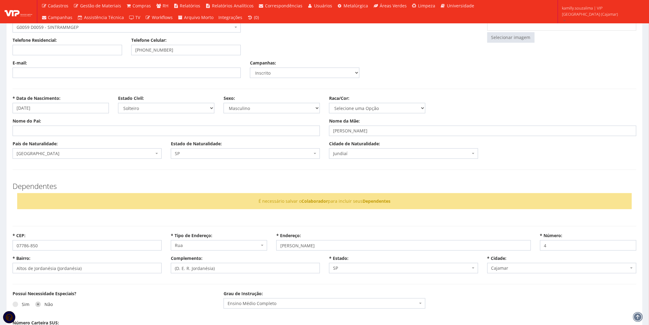
scroll to position [0, 0]
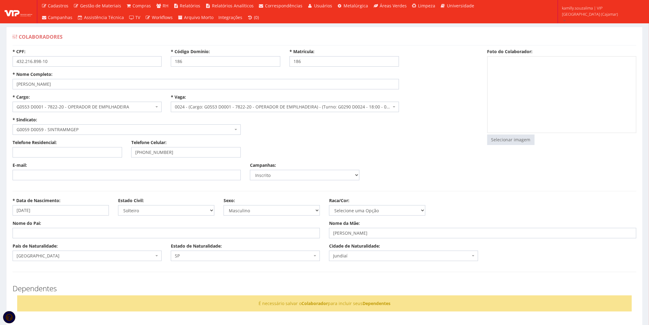
click at [504, 133] on div "Selecionar imagem Trocar Remover" at bounding box center [561, 100] width 149 height 89
click at [503, 136] on input "file" at bounding box center [511, 140] width 47 height 10
type input "C:\fakepath\Captura de tela 2025-08-12 160619.png"
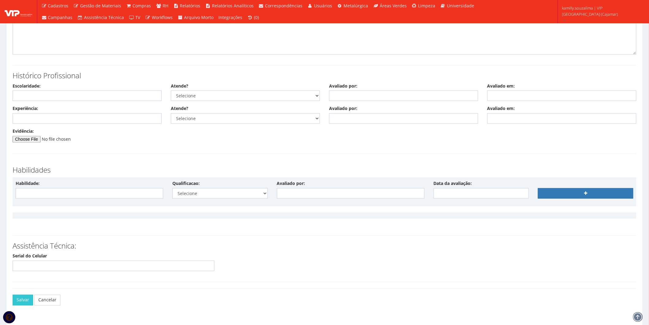
scroll to position [1415, 0]
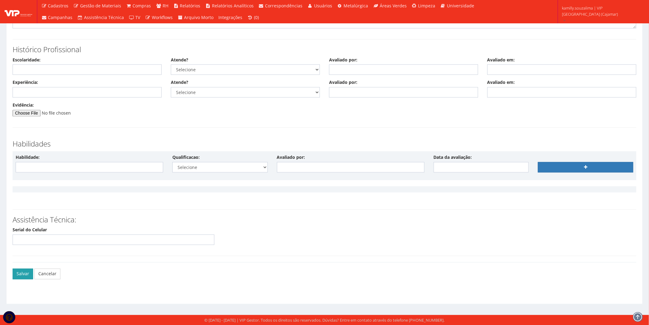
click at [28, 275] on button "Salvar" at bounding box center [23, 273] width 21 height 10
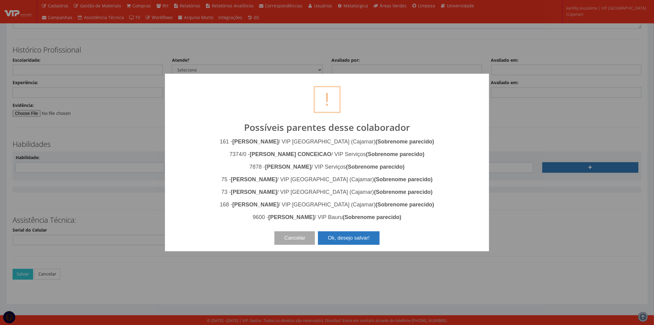
click at [342, 239] on button "Ok, desejo salvar!" at bounding box center [348, 237] width 61 height 13
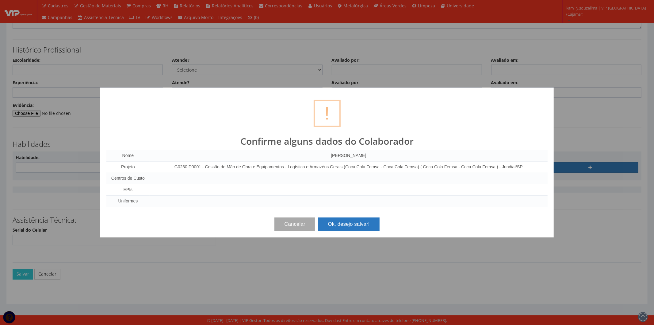
click at [339, 223] on button "Ok, desejo salvar!" at bounding box center [348, 223] width 61 height 13
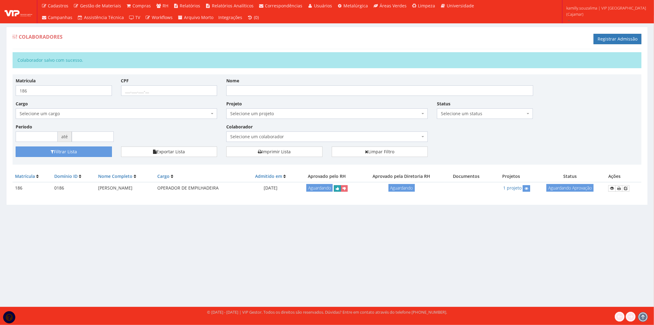
click at [339, 188] on icon "submit" at bounding box center [337, 188] width 3 height 4
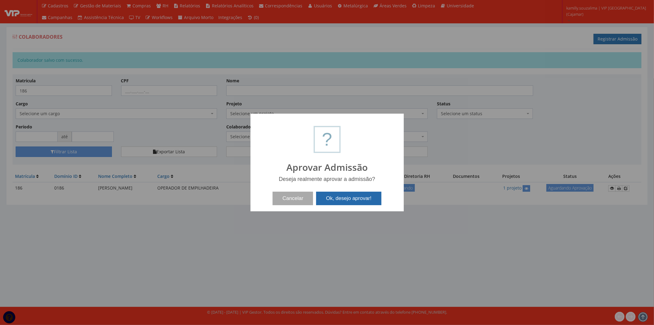
click at [351, 196] on button "Ok, desejo aprovar!" at bounding box center [348, 197] width 65 height 13
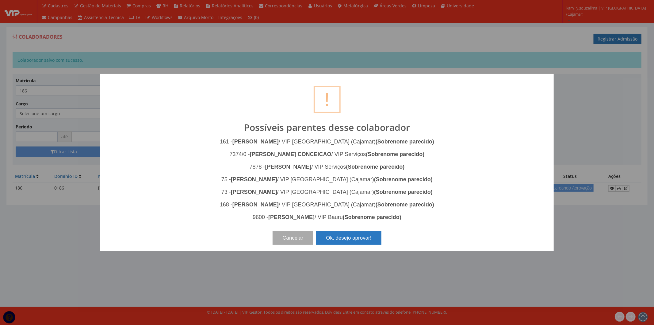
click at [372, 238] on button "Ok, desejo aprovar!" at bounding box center [348, 237] width 65 height 13
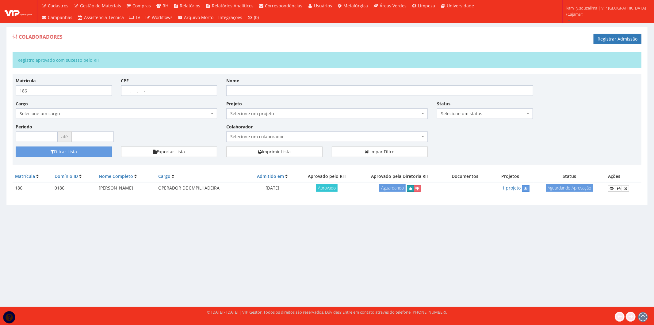
click at [412, 186] on icon "submit" at bounding box center [410, 188] width 3 height 4
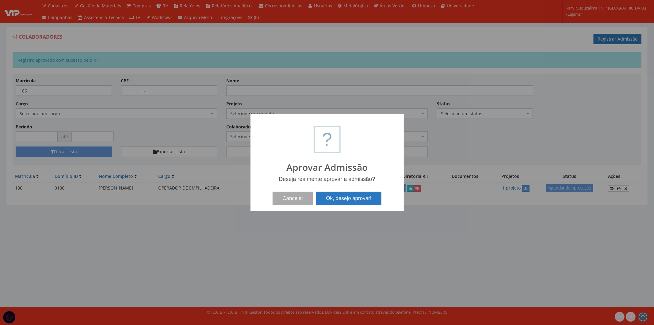
click at [356, 201] on button "Ok, desejo aprovar!" at bounding box center [348, 197] width 65 height 13
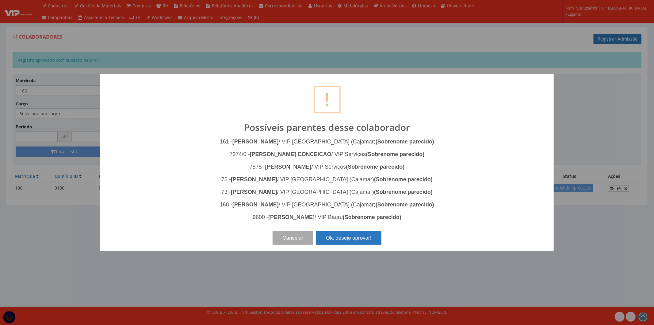
drag, startPoint x: 344, startPoint y: 239, endPoint x: 374, endPoint y: 248, distance: 31.4
click at [346, 238] on button "Ok, desejo aprovar!" at bounding box center [348, 237] width 65 height 13
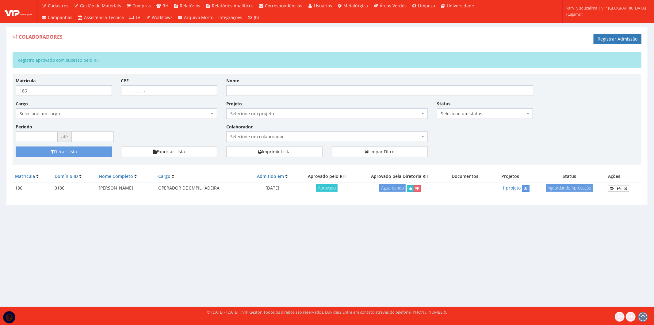
click at [428, 283] on div "Colaboradores Registrar Admissão Registro aprovado com sucesso pelo RH. Matrícu…" at bounding box center [327, 160] width 654 height 291
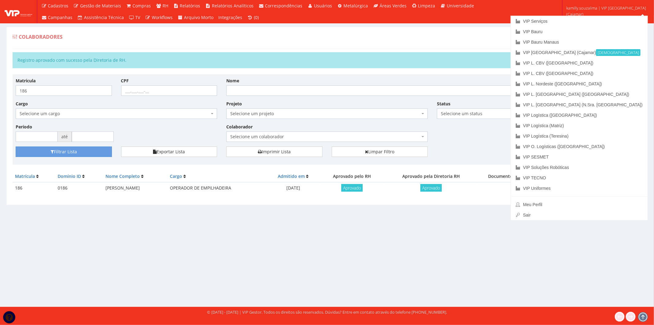
click at [468, 43] on div "Colaboradores Registrar Admissão" at bounding box center [327, 40] width 629 height 18
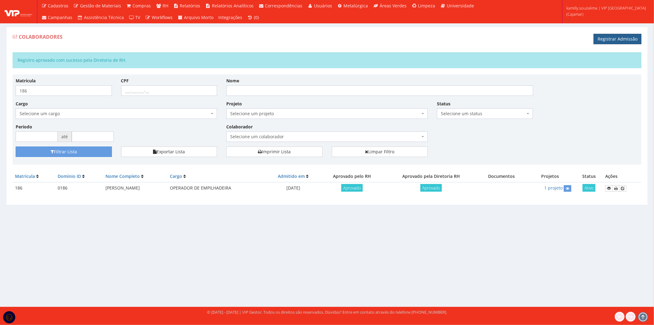
click at [600, 40] on link "Registrar Admissão" at bounding box center [618, 39] width 48 height 10
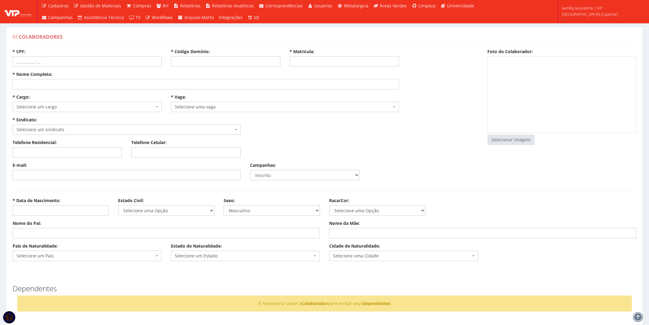
select select
click at [237, 59] on input "* Código Domínio:" at bounding box center [226, 61] width 110 height 10
type input "187"
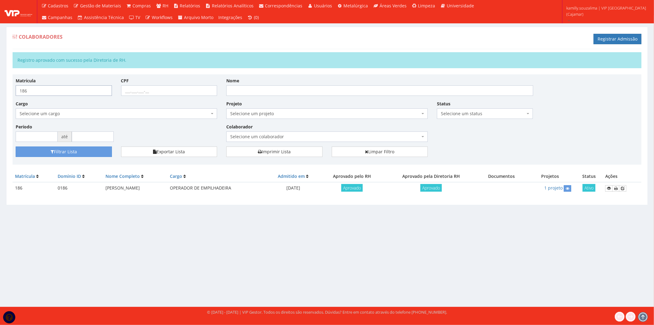
click at [44, 87] on input "186" at bounding box center [64, 90] width 96 height 10
type input "187"
click at [84, 149] on button "Filtrar Lista" at bounding box center [64, 151] width 96 height 10
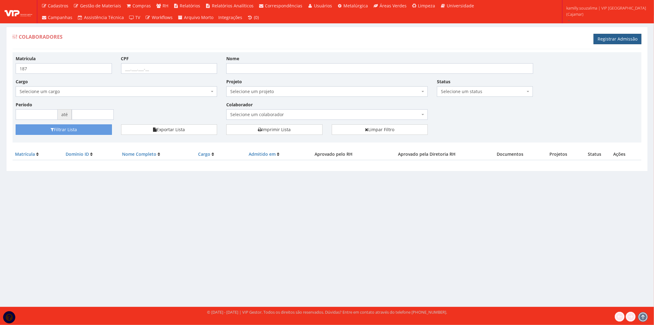
click at [636, 41] on link "Registrar Admissão" at bounding box center [618, 39] width 48 height 10
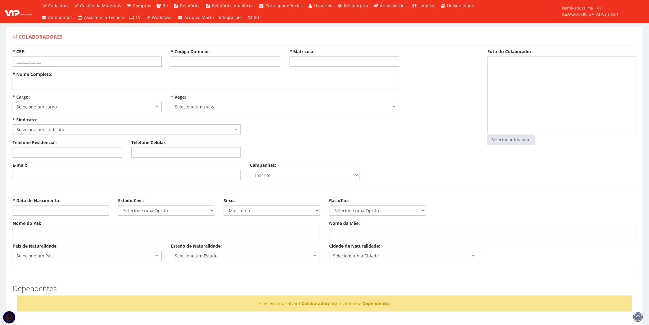
select select
drag, startPoint x: 0, startPoint y: 0, endPoint x: 198, endPoint y: 63, distance: 207.4
click at [198, 63] on input "* Código Domínio:" at bounding box center [226, 61] width 110 height 10
type input "187"
click at [345, 58] on input "* Matrícula:" at bounding box center [345, 61] width 110 height 10
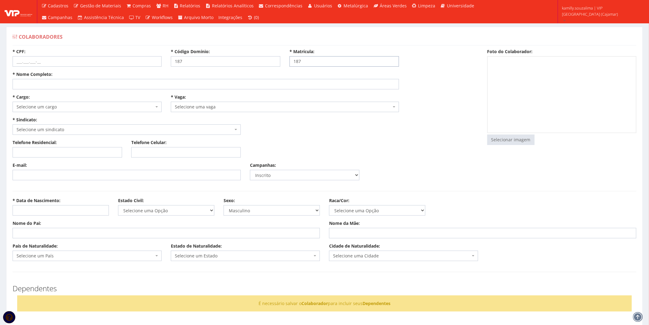
type input "187"
click at [188, 82] on input "* Nome Completo:" at bounding box center [206, 84] width 387 height 10
click at [57, 62] on input "* CPF:" at bounding box center [87, 61] width 149 height 10
type input "234.411.778-43"
click at [60, 82] on input "* Nome Completo:" at bounding box center [206, 84] width 387 height 10
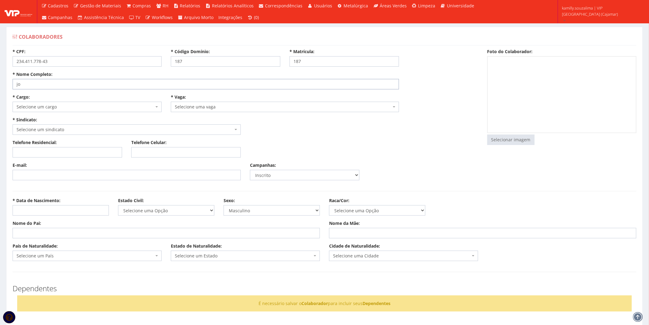
type input "j"
type input "JOAO PEDRO DE SOUSA SILVA"
click at [68, 107] on span "Selecione um cargo" at bounding box center [85, 107] width 137 height 6
click at [60, 210] on input "* Data de Nascimento:" at bounding box center [61, 210] width 96 height 10
type input "24/06/1996"
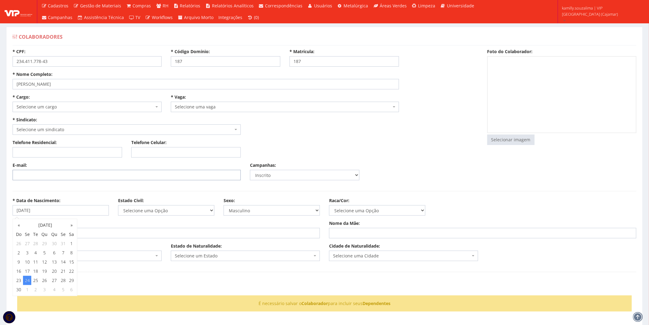
click at [65, 180] on input "E-mail:" at bounding box center [127, 175] width 228 height 10
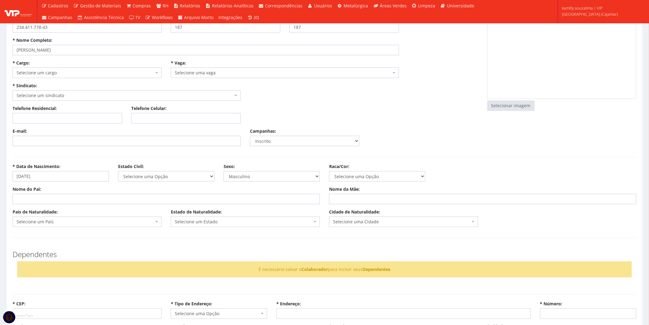
click at [90, 268] on div "É necessário salvar o Colaborador para incluir seus Dependentes" at bounding box center [324, 269] width 615 height 16
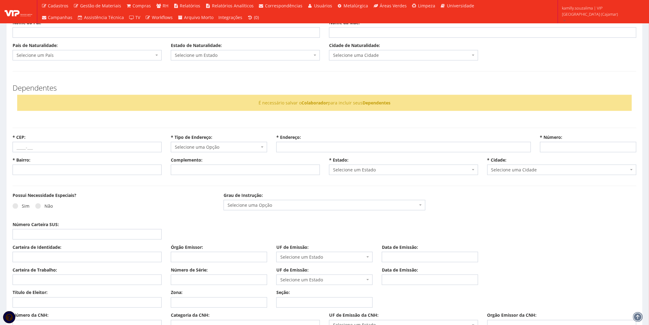
scroll to position [238, 0]
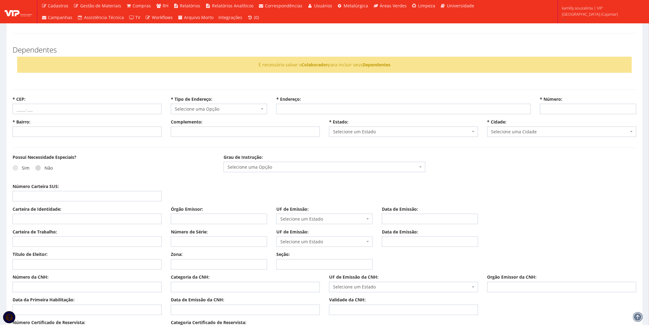
click at [37, 167] on span at bounding box center [38, 168] width 6 height 6
click at [26, 167] on input "Não" at bounding box center [24, 168] width 4 height 4
radio input "true"
click at [40, 242] on input "Carteira de Trabalho:" at bounding box center [87, 241] width 149 height 10
type input "2344117"
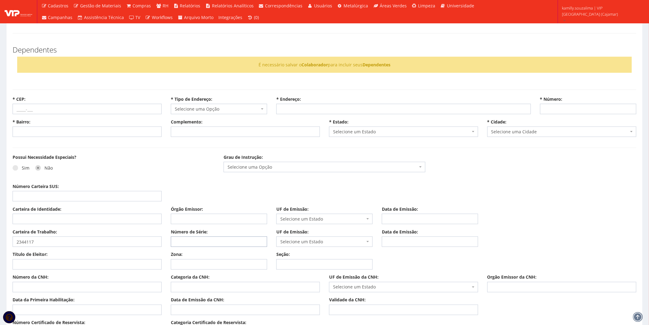
click at [203, 238] on input "Número de Série:" at bounding box center [219, 241] width 96 height 10
type input "7843"
click at [312, 241] on span "Selecione um Estado" at bounding box center [322, 241] width 85 height 6
type input "SP"
select select "SP"
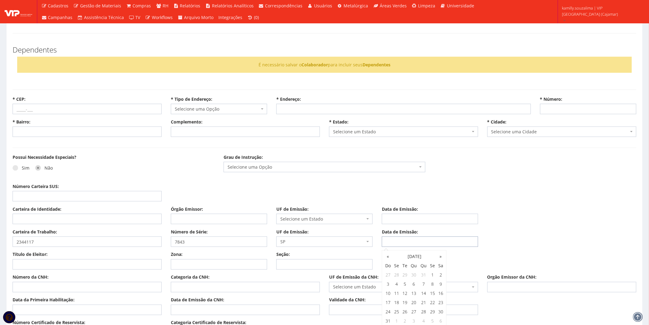
click at [394, 239] on input "Data de Emissão:" at bounding box center [430, 241] width 96 height 10
type input "20/07/2021"
click at [60, 220] on input "Carteira de Identidade:" at bounding box center [87, 219] width 149 height 10
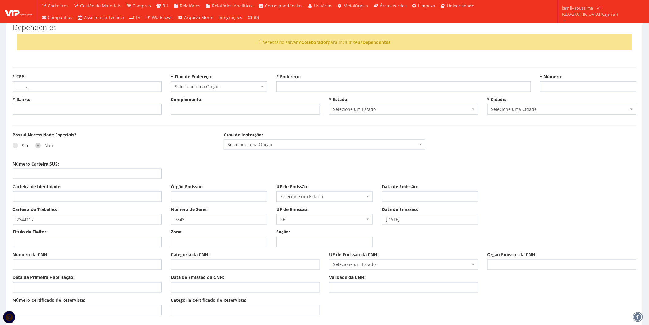
scroll to position [272, 0]
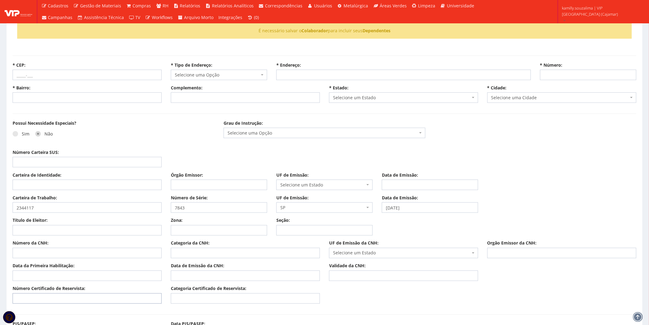
click at [77, 299] on input "Número Certificado de Reservista:" at bounding box center [87, 298] width 149 height 10
type input "140312224946"
click at [233, 296] on input "Categoria Certificado de Reservista:" at bounding box center [245, 298] width 149 height 10
type input "CDI"
click at [56, 231] on input "Título de Eleitor:" at bounding box center [87, 230] width 149 height 10
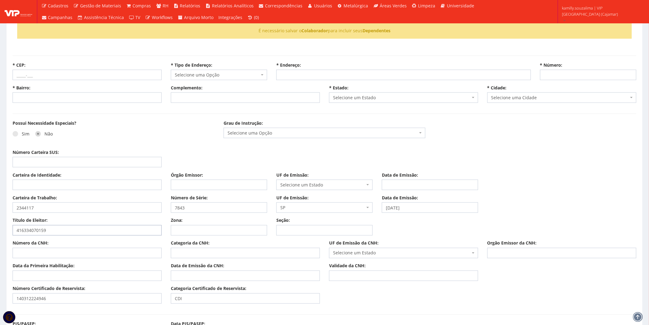
type input "416334070159"
click at [202, 234] on input "Zona:" at bounding box center [219, 230] width 96 height 10
type input "192"
click at [292, 228] on input "Seção:" at bounding box center [324, 230] width 96 height 10
type input "0402"
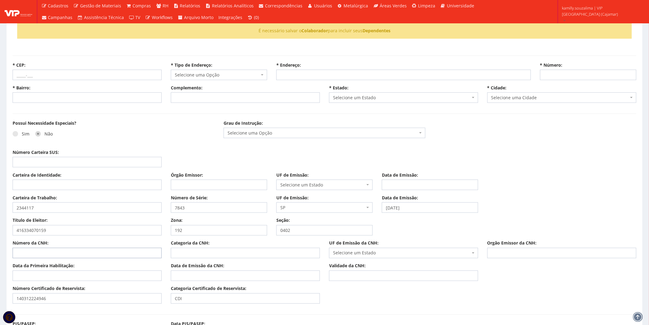
drag, startPoint x: 41, startPoint y: 248, endPoint x: 33, endPoint y: 253, distance: 9.9
click at [41, 248] on input "Número da CNH:" at bounding box center [87, 253] width 149 height 10
click at [52, 186] on input "Carteira de Identidade:" at bounding box center [87, 184] width 149 height 10
type input "393057689"
click at [185, 181] on input "Órgão Emissor:" at bounding box center [219, 184] width 96 height 10
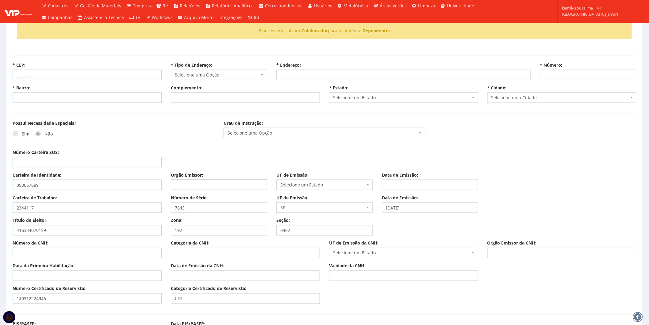
type input "SSP"
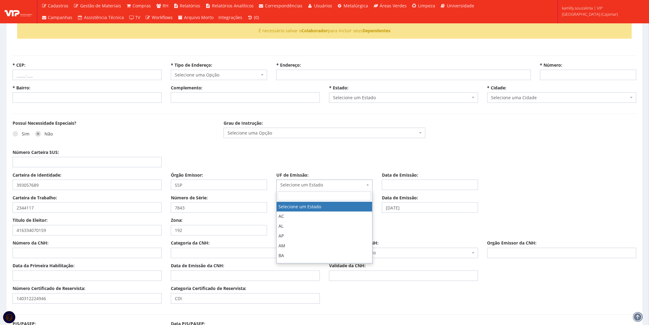
click at [302, 180] on span "Selecione um Estado" at bounding box center [324, 184] width 96 height 10
type input "SP"
select select "SP"
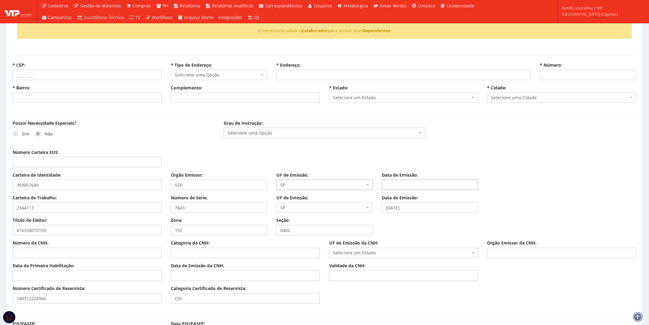
click at [402, 186] on input "Data de Emissão:" at bounding box center [430, 184] width 96 height 10
type input "22/07/2016"
click at [71, 255] on input "Número da CNH:" at bounding box center [87, 253] width 149 height 10
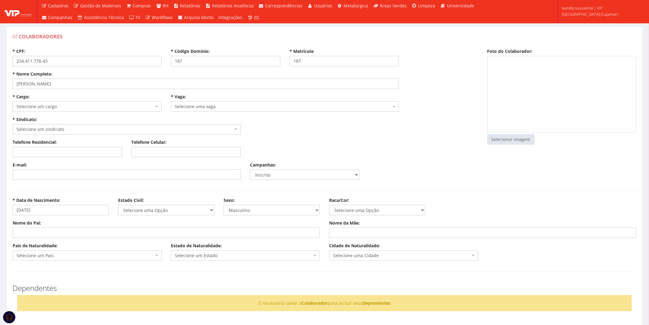
scroll to position [0, 0]
click at [118, 234] on input "Nome do Pai:" at bounding box center [166, 233] width 307 height 10
type input "FRANCISCO DE ASSIS DA SILVA"
click at [359, 231] on input "Nome da Mãe:" at bounding box center [482, 233] width 307 height 10
type input "MARIA DE FATIMA ALVES DE SOUSA"
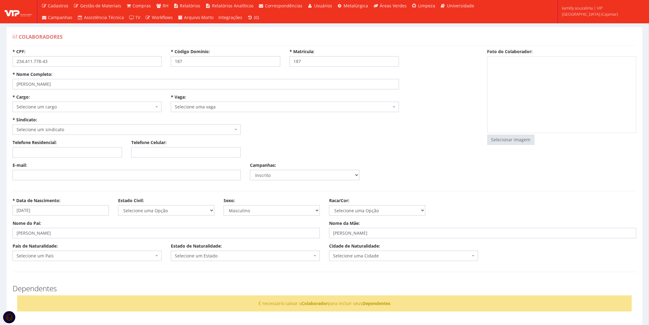
click at [65, 106] on span "Selecione um cargo" at bounding box center [85, 107] width 137 height 6
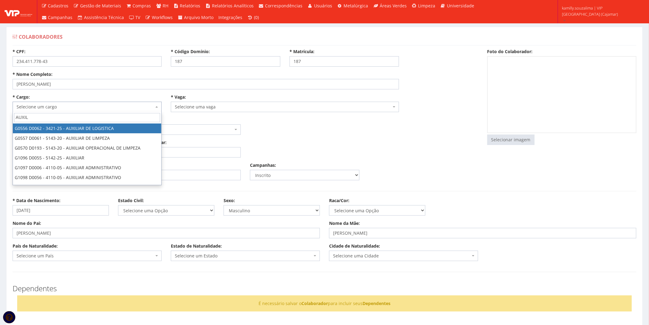
type input "AUXIL"
drag, startPoint x: 78, startPoint y: 130, endPoint x: 198, endPoint y: 106, distance: 122.2
select select "556"
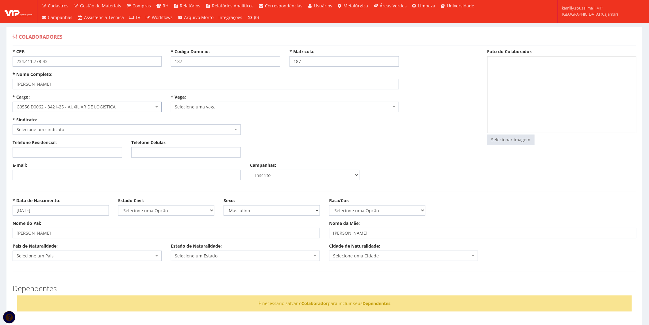
click at [201, 106] on span "Selecione uma vaga" at bounding box center [283, 107] width 217 height 6
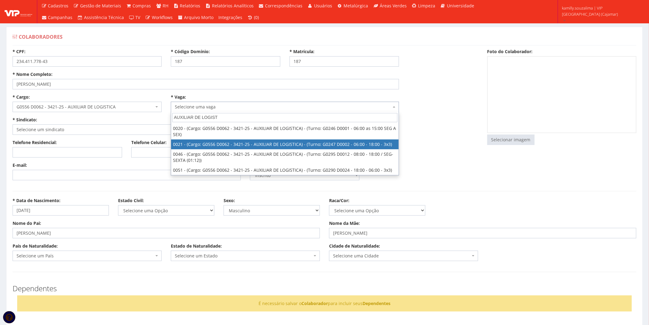
type input "AUXILIAR DE LOGIST"
select select "21"
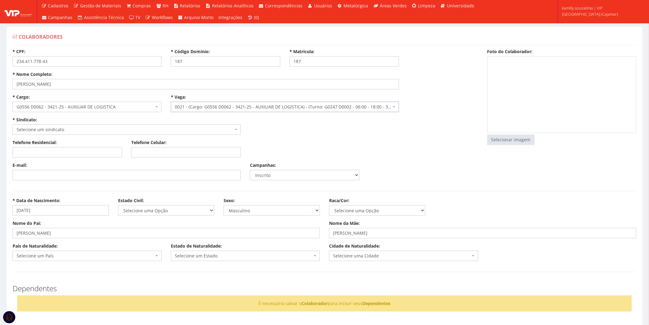
select select "247"
type input "1.781,56"
type input "13,63"
type input "10,27"
type input "260,00"
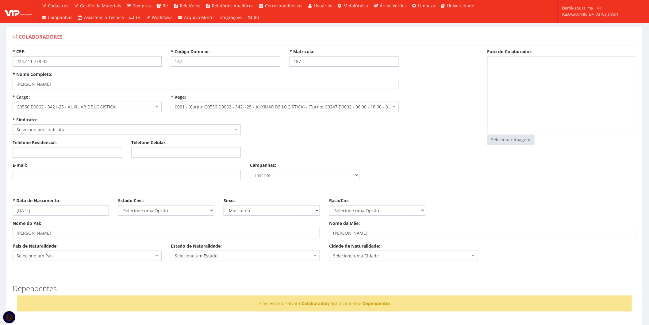
type input "27,82"
select select "230"
click at [84, 127] on span "Selecione um sindicato" at bounding box center [125, 129] width 217 height 6
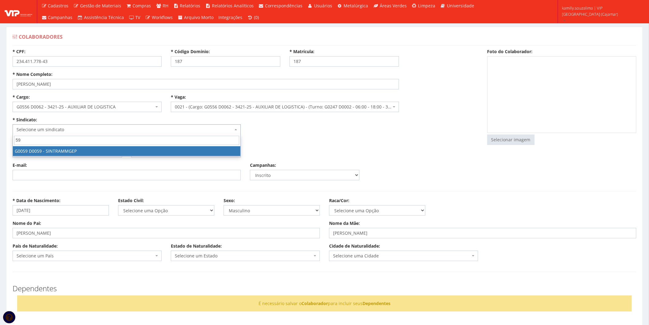
type input "59"
select select "59"
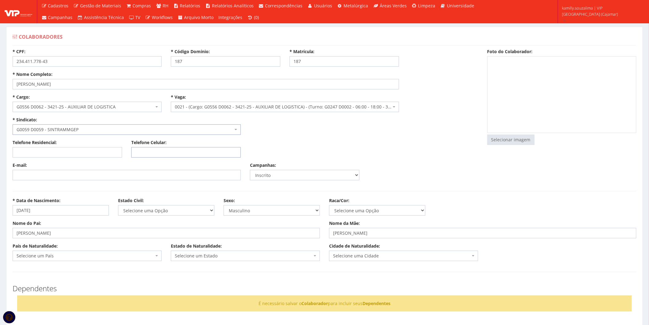
click at [147, 154] on input "Telefone Celular:" at bounding box center [186, 152] width 110 height 10
type input "(11) 94564-1870"
click at [101, 178] on input "E-mail:" at bounding box center [127, 175] width 228 height 10
click at [156, 212] on select "Selecione uma Opção Solteiro Casado União Estável Divorciado Viúvo Separado" at bounding box center [166, 210] width 96 height 10
select select "solteiro"
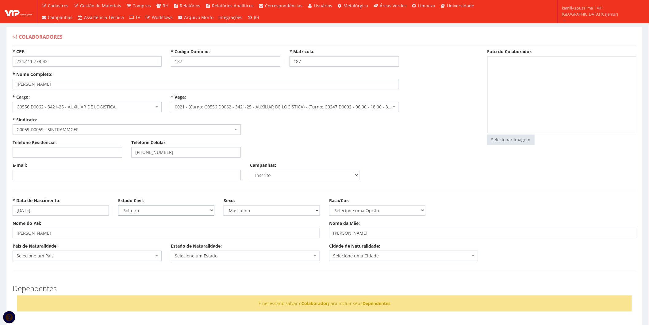
click at [118, 205] on select "Selecione uma Opção Solteiro Casado União Estável Divorciado Viúvo Separado" at bounding box center [166, 210] width 96 height 10
click at [514, 140] on input "file" at bounding box center [511, 140] width 47 height 10
type input "C:\fakepath\Captura de tela 2025-08-12 163044.png"
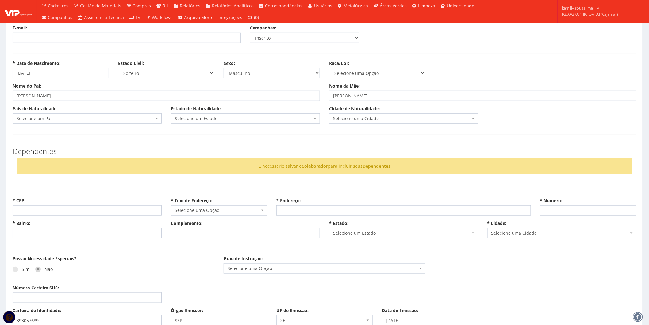
scroll to position [136, 0]
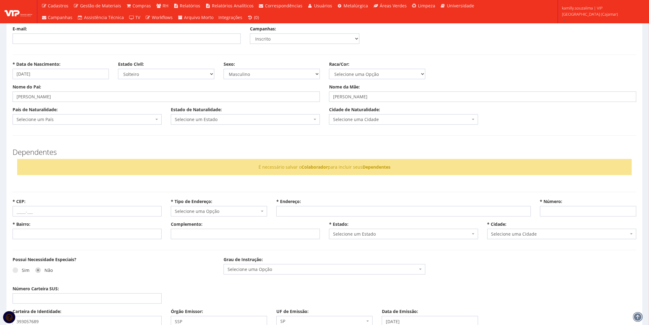
click at [108, 117] on span "Selecione um País" at bounding box center [85, 119] width 137 height 6
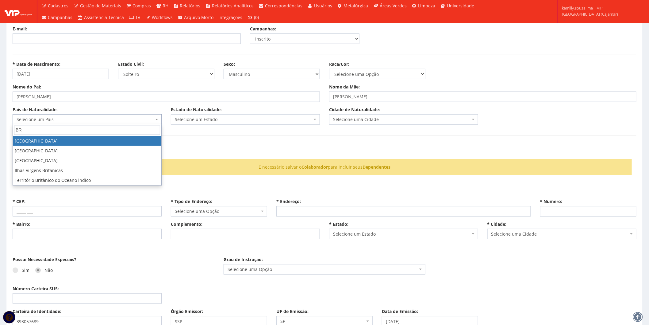
type input "BR"
drag, startPoint x: 90, startPoint y: 140, endPoint x: 225, endPoint y: 123, distance: 135.8
select select "30"
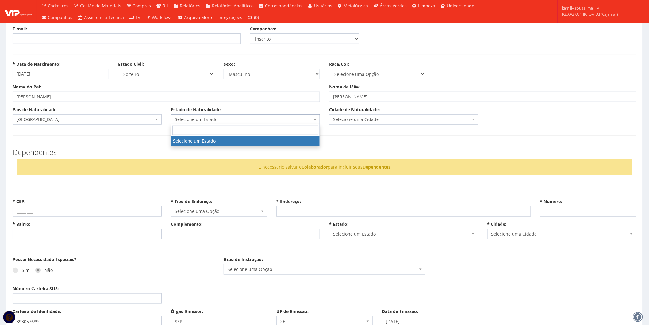
click at [226, 121] on span "Selecione um Estado" at bounding box center [243, 119] width 137 height 6
type input "SP"
select select "25"
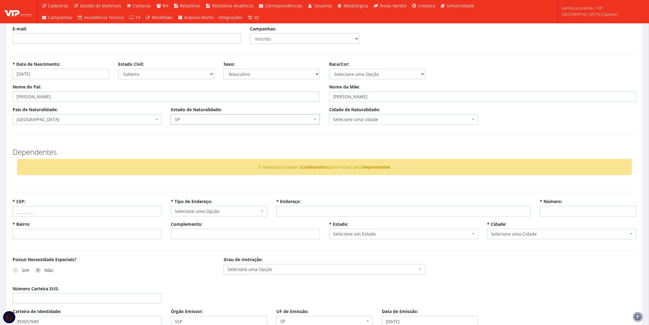
click at [364, 120] on span "Selecione uma cidade" at bounding box center [401, 119] width 137 height 6
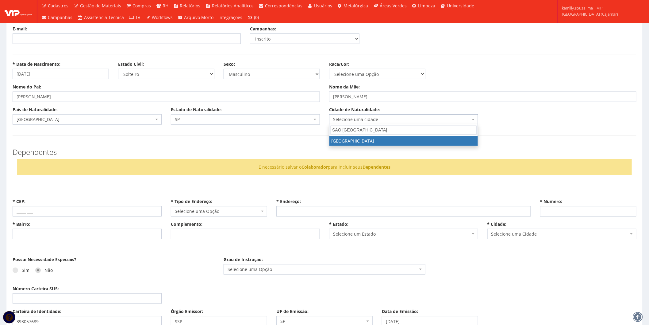
type input "SAO PA"
select select "5270"
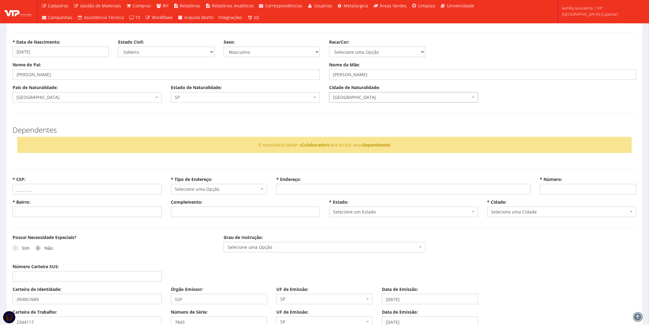
scroll to position [170, 0]
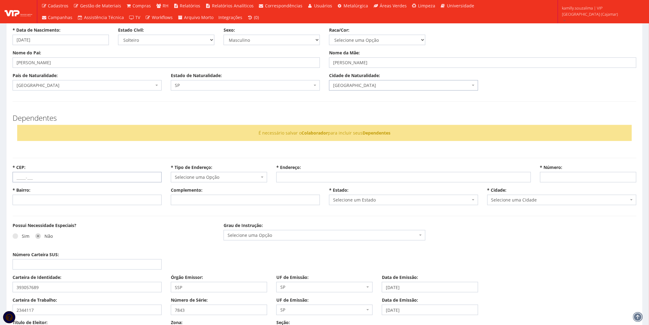
click at [69, 174] on input "* CEP:" at bounding box center [87, 177] width 149 height 10
type input "07716-290"
select select
type input "Carregando..."
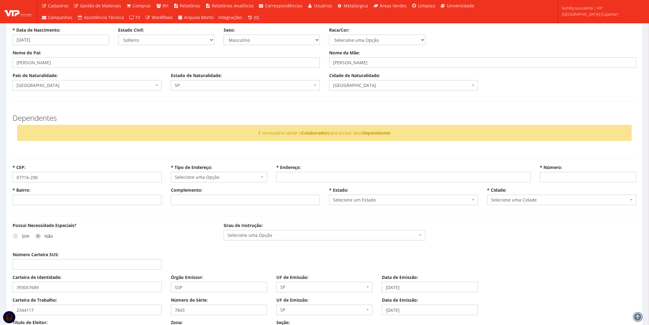
type input "Carregando..."
select select
click at [205, 216] on hr at bounding box center [325, 216] width 624 height 0
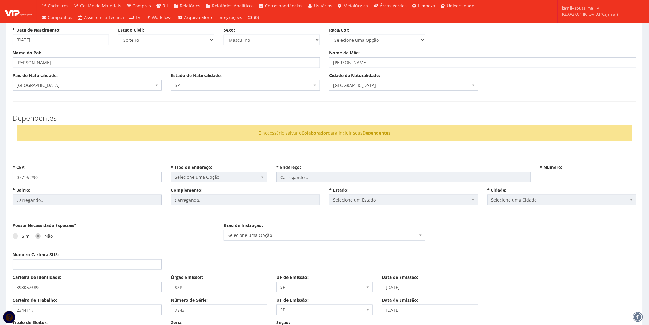
select select "rua"
type input "dos Ipês"
type input "Serpa"
type input "(Jd Eucalíptos)"
select select "25"
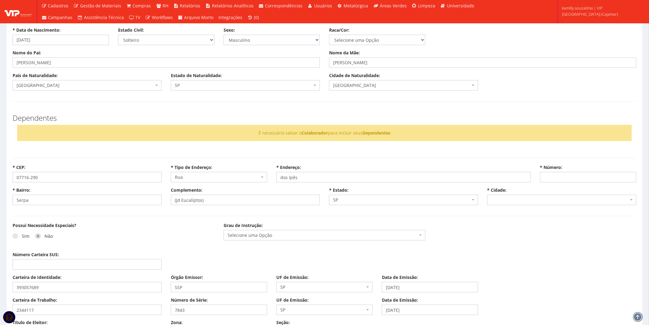
select select "4807"
click at [578, 179] on input "* Número:" at bounding box center [588, 177] width 96 height 10
type input "122"
click at [182, 223] on div "Possui Necessidade Especiais? Sim Não" at bounding box center [113, 234] width 211 height 25
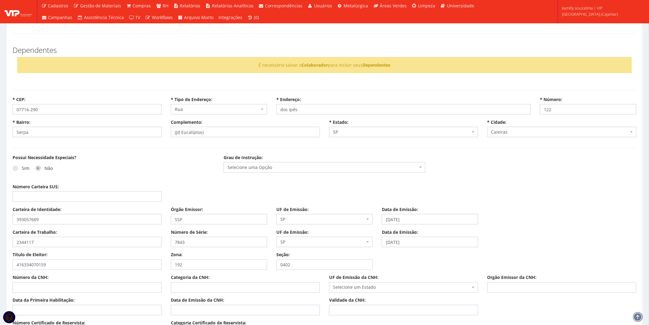
scroll to position [238, 0]
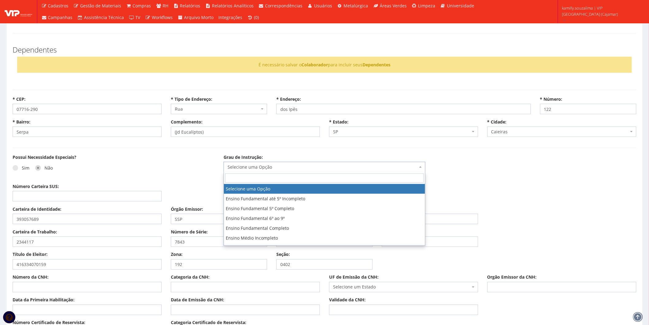
click at [261, 163] on span "Selecione uma Opção" at bounding box center [325, 167] width 202 height 10
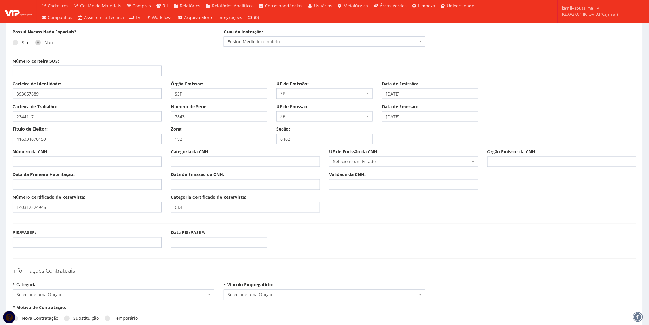
scroll to position [375, 0]
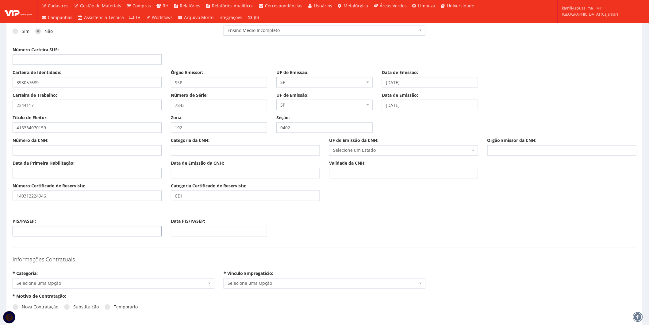
click at [45, 231] on input "PIS/PASEP:" at bounding box center [87, 231] width 149 height 10
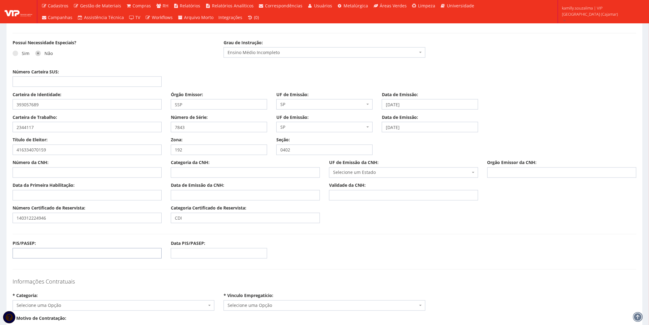
scroll to position [341, 0]
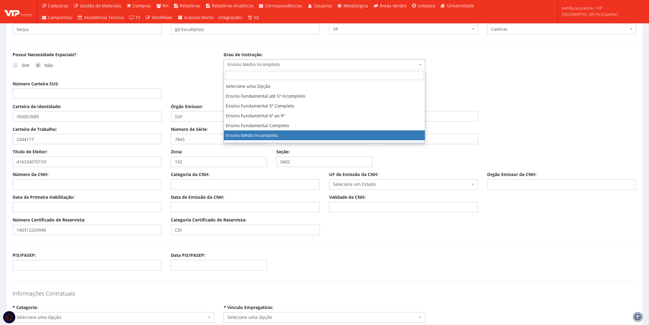
click at [291, 66] on span "Ensino Médio Incompleto" at bounding box center [323, 64] width 190 height 6
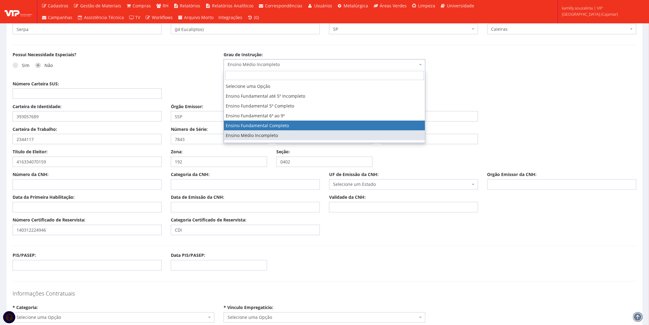
scroll to position [34, 0]
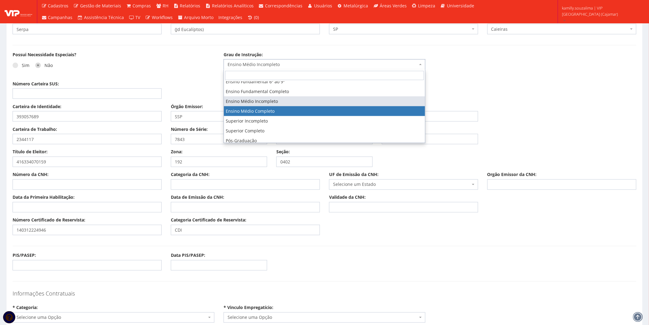
select select "ensino_medio_completo"
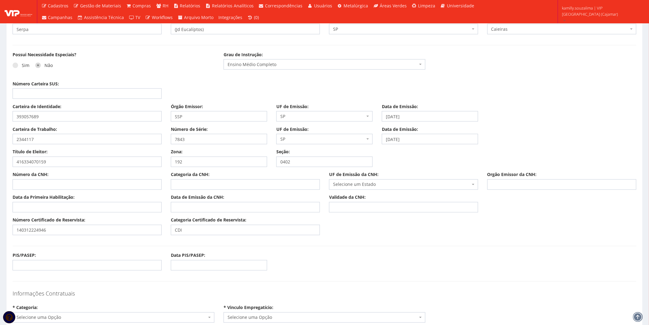
click at [514, 287] on div "Informações Contratuais" at bounding box center [324, 293] width 633 height 12
click at [40, 265] on input "PIS/PASEP:" at bounding box center [87, 265] width 149 height 10
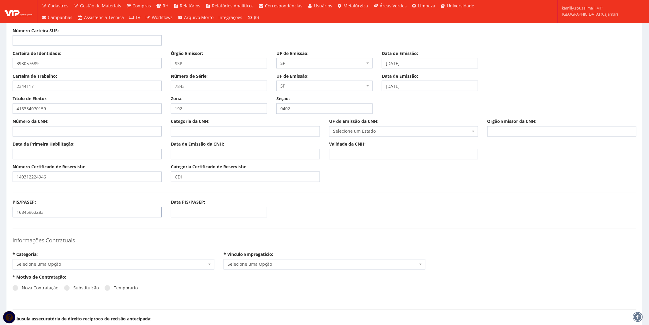
scroll to position [443, 0]
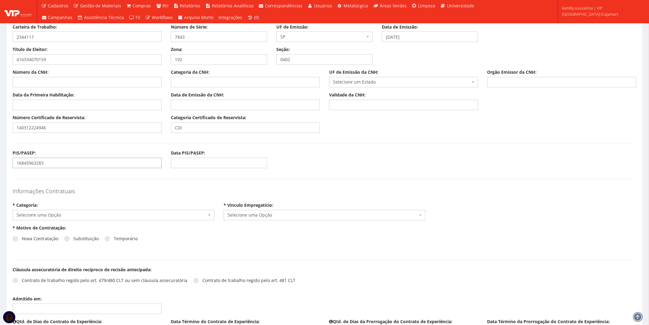
type input "16845963283"
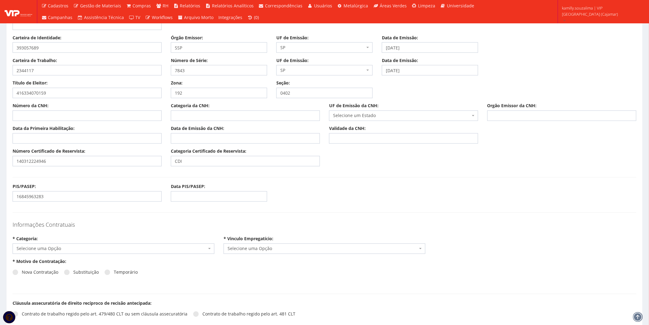
scroll to position [375, 0]
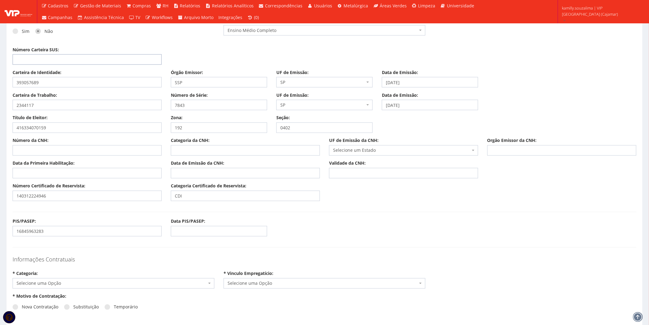
click at [77, 65] on input "Número Carteira SUS:" at bounding box center [87, 59] width 149 height 10
type input "898001455607292"
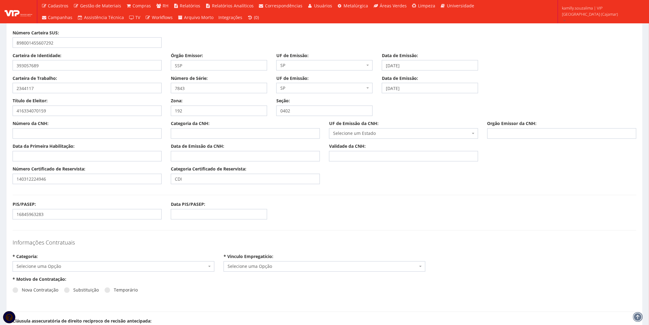
scroll to position [511, 0]
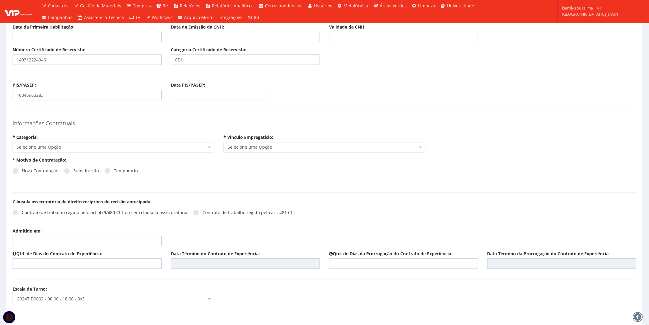
click at [94, 151] on span "Selecione uma Opção" at bounding box center [114, 147] width 202 height 10
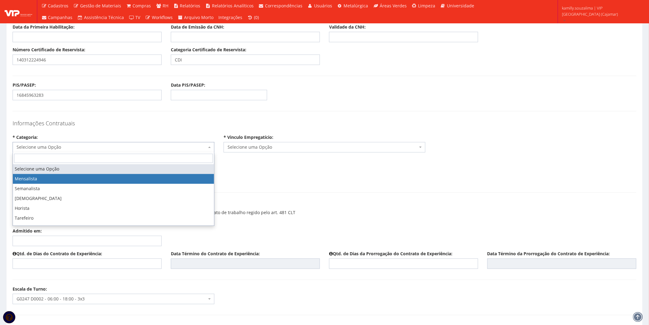
select select "mensalista"
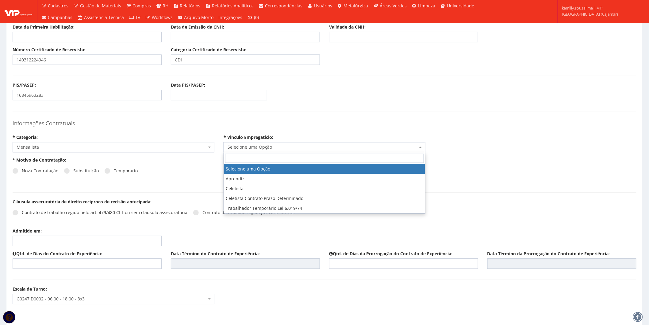
click at [265, 146] on span "Selecione uma Opção" at bounding box center [323, 147] width 190 height 6
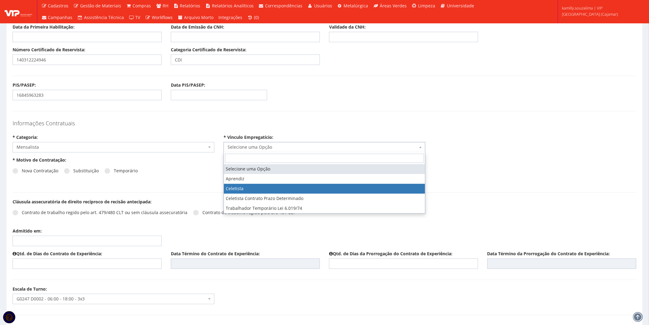
select select "celetista"
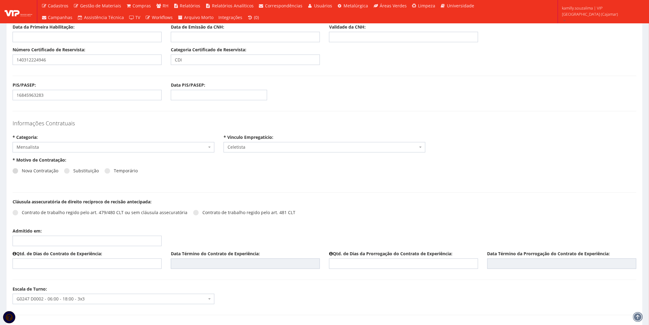
click at [17, 169] on span at bounding box center [16, 171] width 6 height 6
click at [22, 169] on input "Nova Contratação" at bounding box center [24, 171] width 4 height 4
radio input "true"
click at [14, 211] on span at bounding box center [16, 213] width 6 height 6
click at [22, 211] on input "Contrato de trabalho regido pelo art. 479/480 CLT ou sem cláusula assecuratória" at bounding box center [24, 212] width 4 height 4
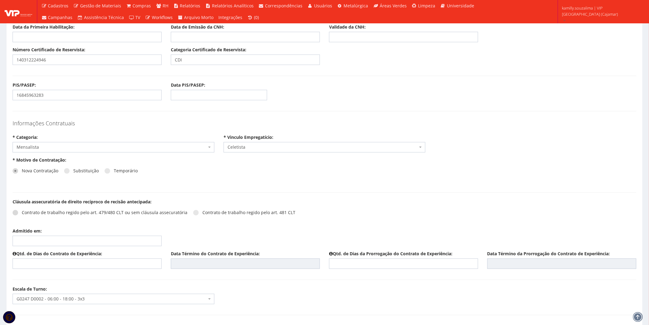
radio input "true"
click at [57, 240] on input "Admitido em:" at bounding box center [87, 240] width 149 height 10
click at [29, 302] on td "18" at bounding box center [27, 301] width 8 height 9
type input "18/08/2025"
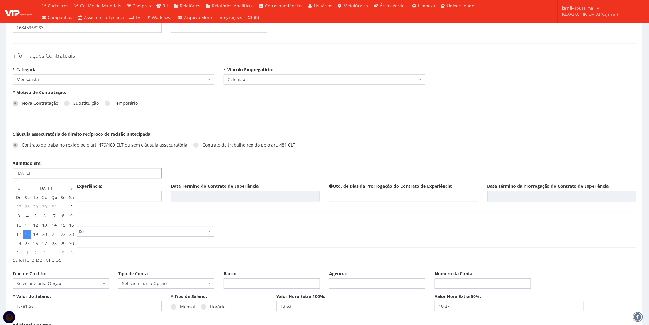
scroll to position [579, 0]
click at [173, 207] on form "* CPF: 234.411.778-43 * Código Domínio: 187 * Matrícula: 187 * Nome Completo: J…" at bounding box center [325, 301] width 624 height 1665
click at [133, 196] on input "text" at bounding box center [87, 195] width 149 height 10
type input "45"
type input "01/10/2025"
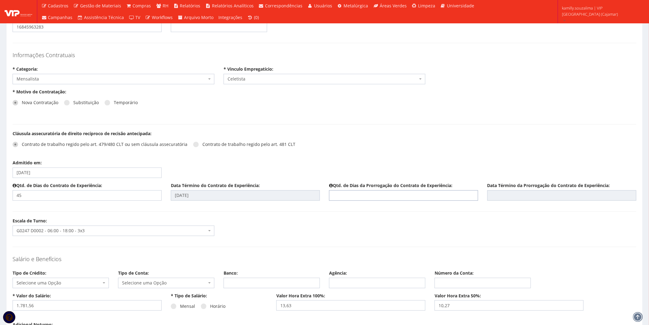
click at [345, 193] on input "text" at bounding box center [403, 195] width 149 height 10
type input "45"
type input "15/11/2025"
click at [366, 247] on form "* CPF: 234.411.778-43 * Código Domínio: 187 * Matrícula: 187 * Nome Completo: J…" at bounding box center [325, 301] width 624 height 1665
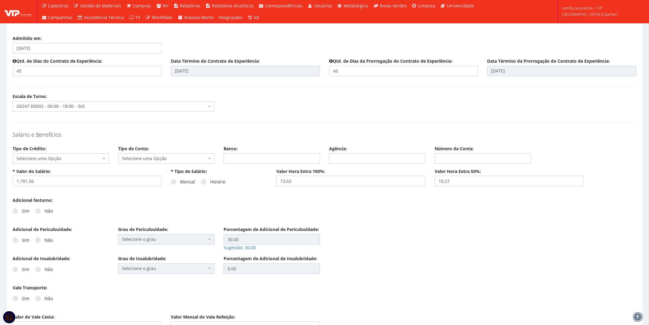
scroll to position [716, 0]
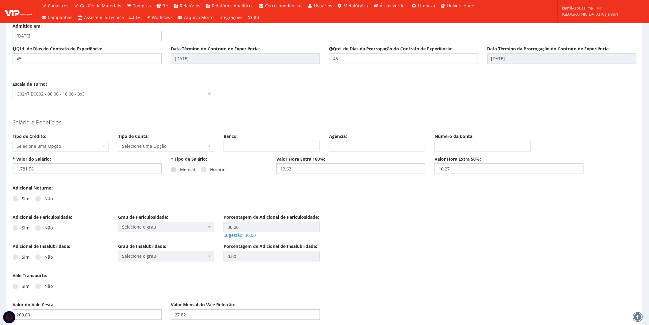
click at [174, 171] on span at bounding box center [174, 170] width 6 height 6
click at [180, 171] on input "Mensal" at bounding box center [182, 169] width 4 height 4
radio input "true"
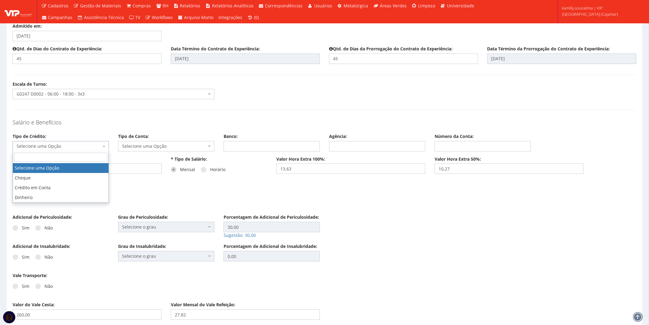
click at [75, 145] on span "Selecione uma Opção" at bounding box center [59, 146] width 85 height 6
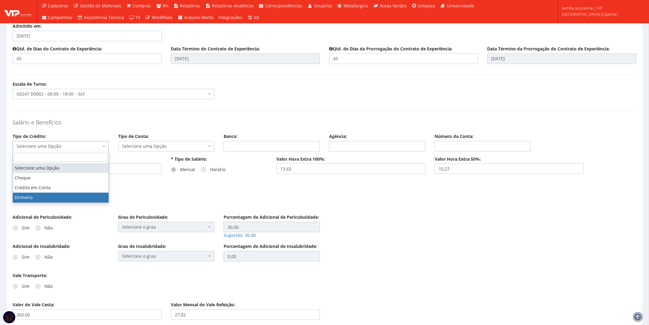
select select "dinheiro"
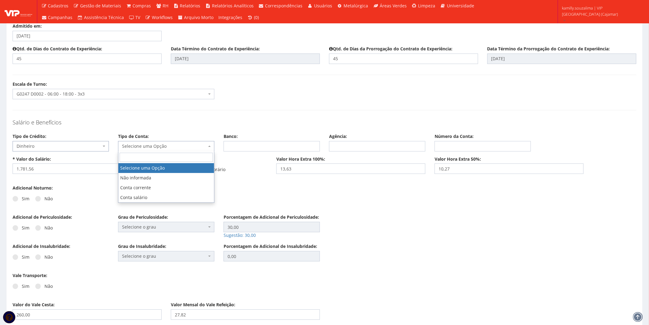
click at [166, 141] on span "Selecione uma Opção" at bounding box center [166, 146] width 96 height 10
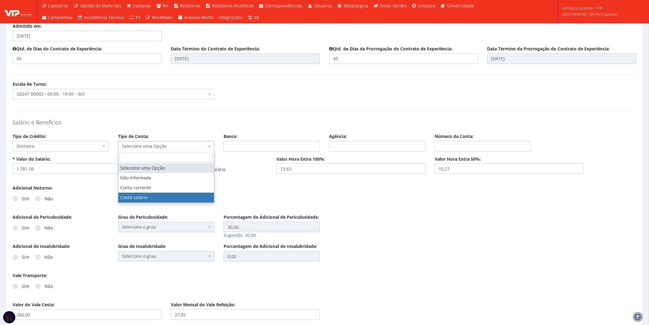
drag, startPoint x: 145, startPoint y: 199, endPoint x: 165, endPoint y: 194, distance: 20.5
select select "conta_salario"
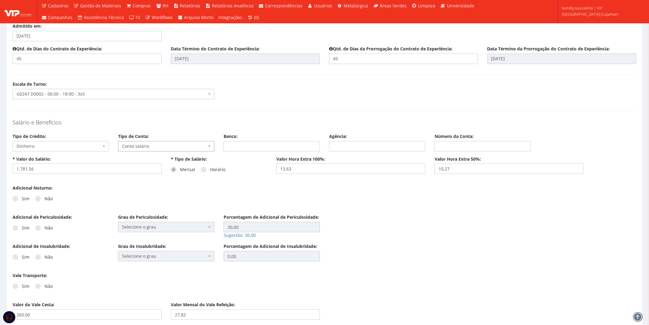
click at [36, 194] on div "Sim Não" at bounding box center [61, 200] width 96 height 17
click at [40, 199] on label "Não" at bounding box center [43, 198] width 17 height 6
click at [26, 199] on input "Não" at bounding box center [24, 199] width 4 height 4
radio input "true"
click at [36, 227] on span at bounding box center [38, 228] width 6 height 6
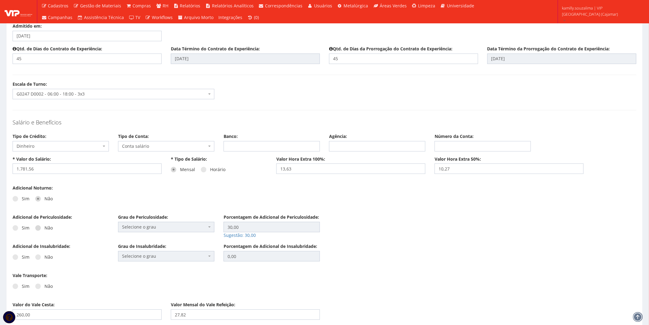
click at [26, 227] on input "Não" at bounding box center [24, 228] width 4 height 4
radio input "true"
click at [33, 254] on div "Sim Não" at bounding box center [61, 259] width 96 height 17
click at [38, 258] on span at bounding box center [38, 257] width 6 height 6
click at [26, 258] on input "Não" at bounding box center [24, 257] width 4 height 4
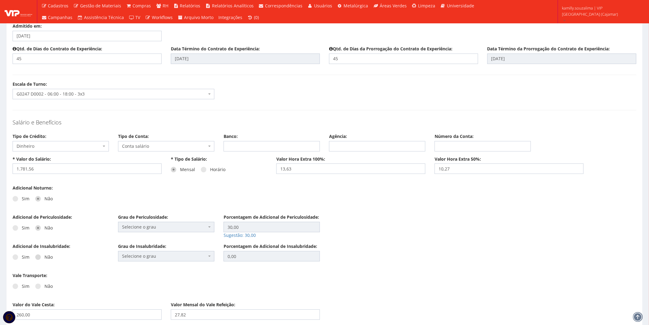
radio input "true"
click at [40, 287] on label "Não" at bounding box center [43, 286] width 17 height 6
click at [26, 287] on input "Não" at bounding box center [24, 286] width 4 height 4
radio input "true"
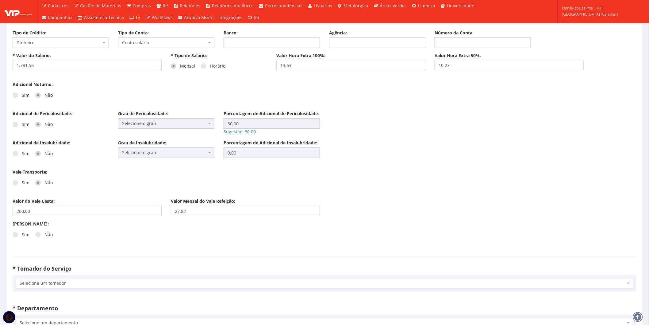
scroll to position [852, 0]
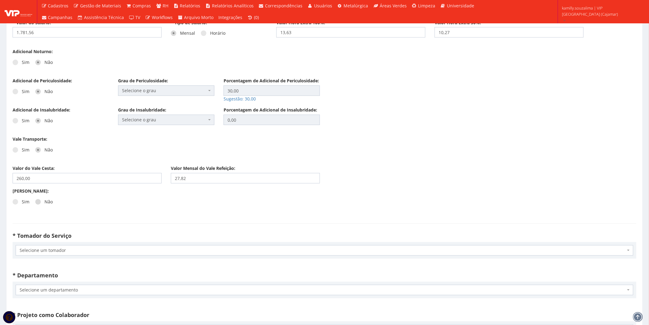
click at [38, 201] on span at bounding box center [38, 202] width 6 height 6
click at [26, 201] on input "Não" at bounding box center [24, 202] width 4 height 4
radio input "true"
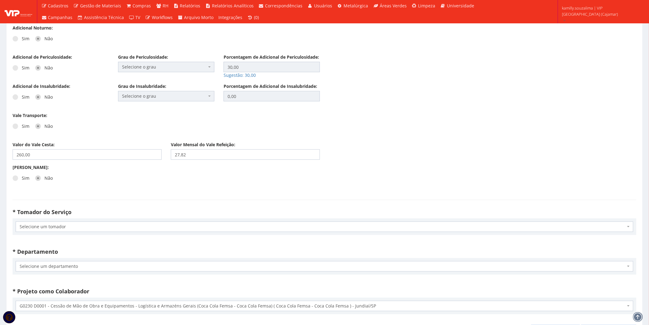
scroll to position [920, 0]
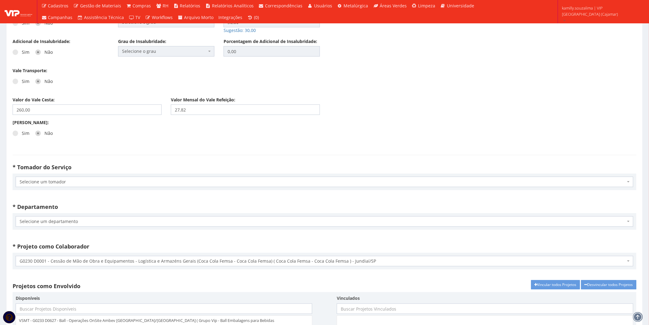
click at [75, 183] on span "Selecione um tomador" at bounding box center [323, 182] width 606 height 6
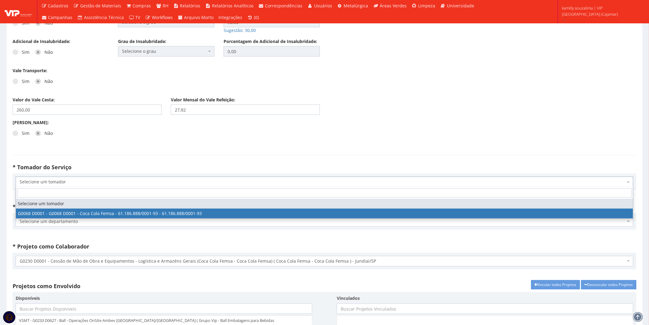
select select "68"
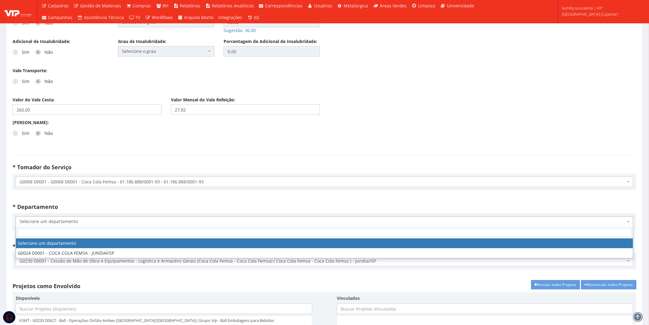
click at [75, 219] on span "Selecione um departamento" at bounding box center [323, 221] width 606 height 6
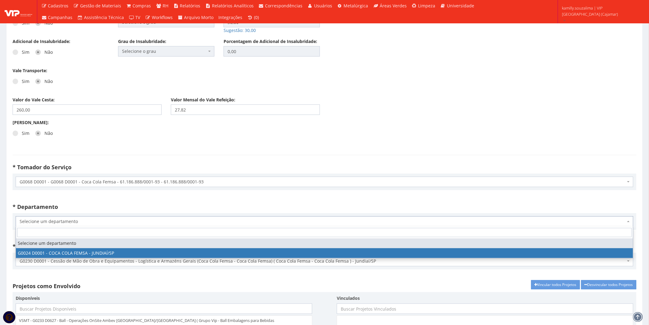
select select "24"
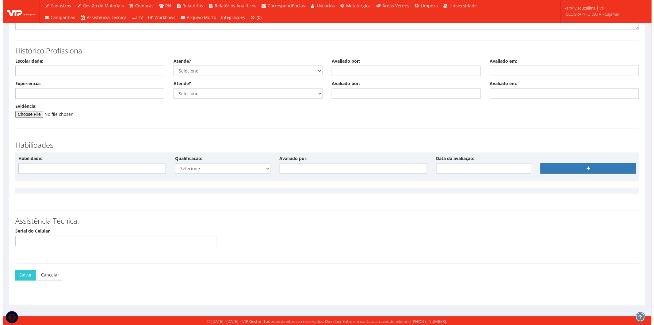
scroll to position [1415, 0]
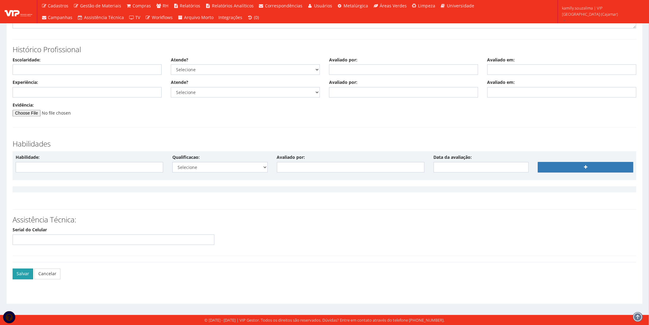
click at [23, 272] on button "Salvar" at bounding box center [23, 273] width 21 height 10
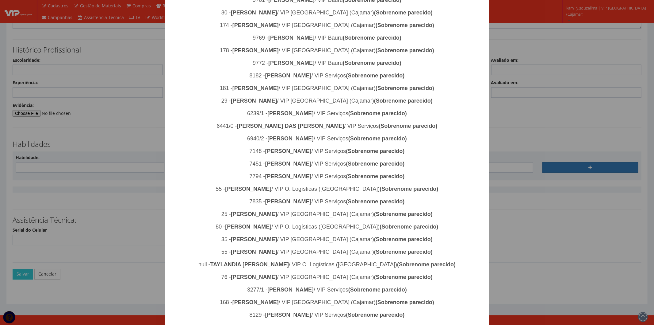
scroll to position [565, 0]
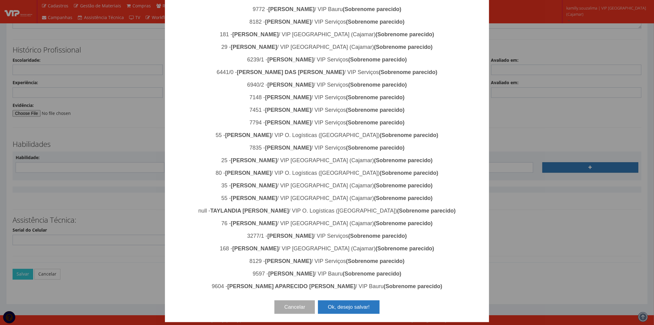
click at [347, 307] on button "Ok, desejo salvar!" at bounding box center [348, 306] width 61 height 13
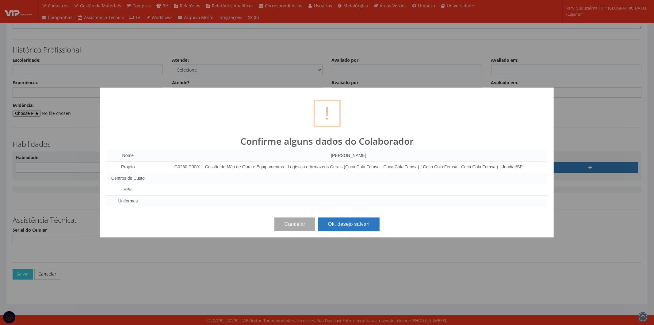
click at [348, 225] on button "Ok, desejo salvar!" at bounding box center [348, 223] width 61 height 13
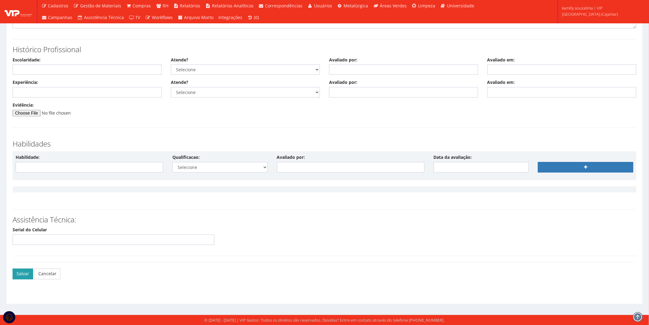
click at [26, 272] on button "Salvar" at bounding box center [23, 273] width 21 height 10
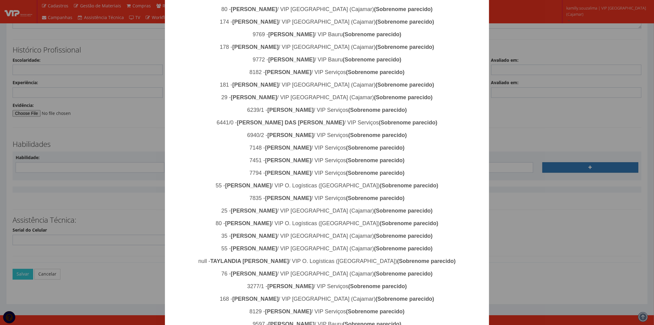
scroll to position [565, 0]
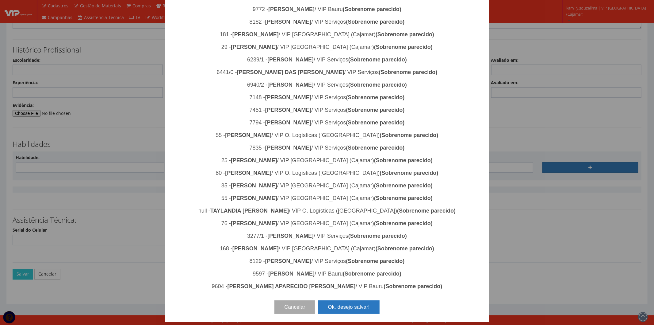
click at [348, 307] on button "Ok, desejo salvar!" at bounding box center [348, 306] width 61 height 13
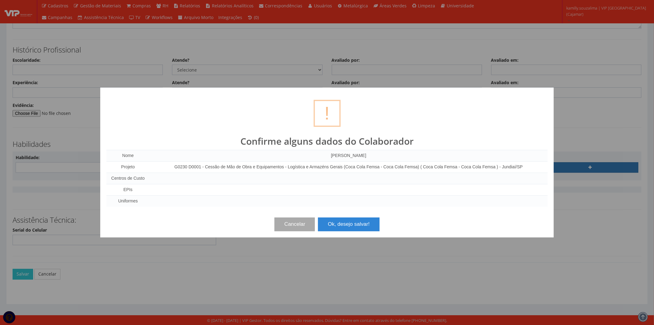
scroll to position [0, 0]
click at [360, 218] on button "Ok, desejo salvar!" at bounding box center [348, 223] width 61 height 13
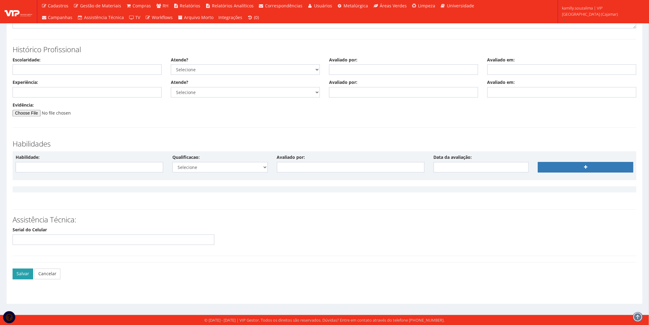
click at [19, 273] on button "Salvar" at bounding box center [23, 273] width 21 height 10
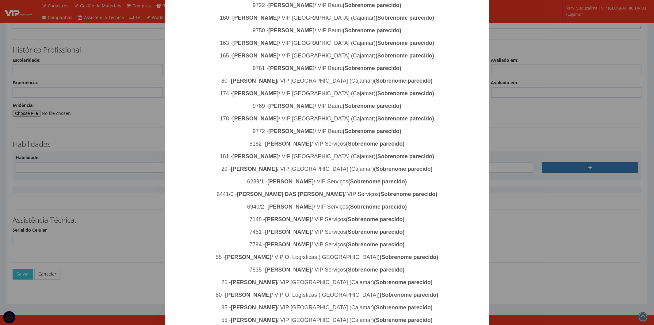
scroll to position [565, 0]
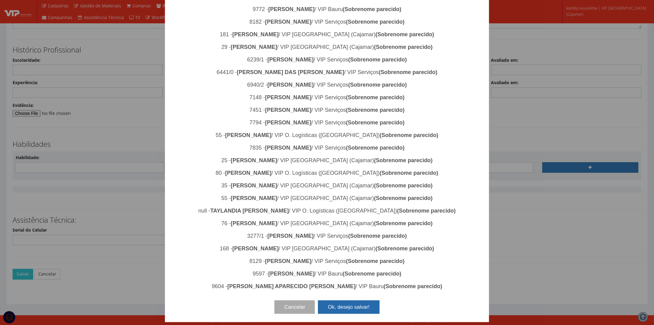
click at [353, 312] on button "Ok, desejo salvar!" at bounding box center [348, 306] width 61 height 13
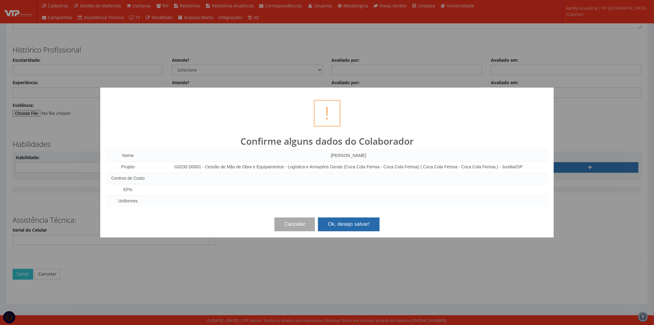
click at [353, 225] on button "Ok, desejo salvar!" at bounding box center [348, 223] width 61 height 13
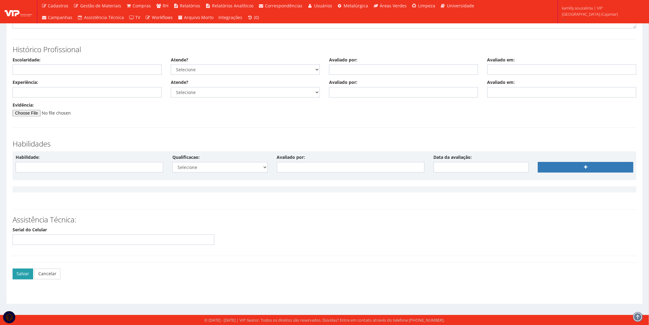
drag, startPoint x: 17, startPoint y: 271, endPoint x: 107, endPoint y: 256, distance: 90.8
click at [18, 271] on button "Salvar" at bounding box center [23, 273] width 21 height 10
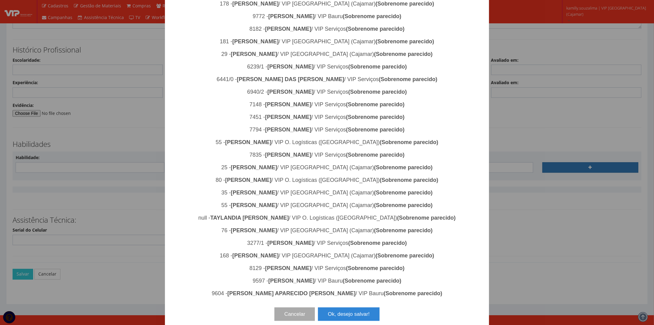
scroll to position [565, 0]
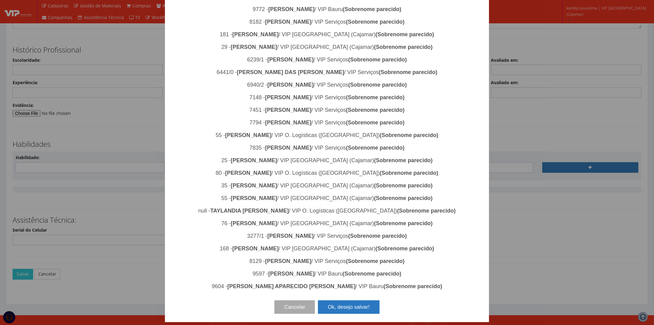
click at [350, 311] on button "Ok, desejo salvar!" at bounding box center [348, 306] width 61 height 13
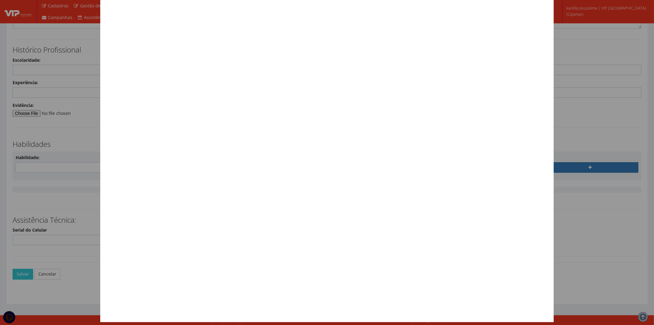
scroll to position [0, 0]
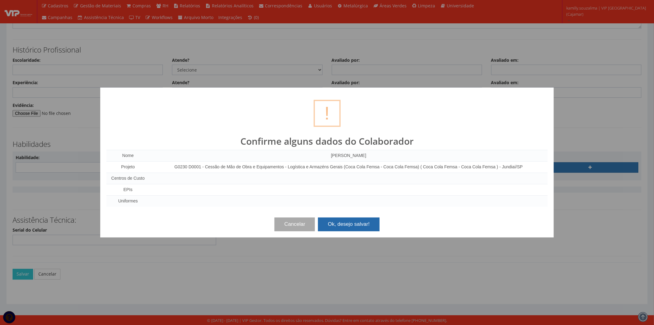
click at [352, 222] on button "Ok, desejo salvar!" at bounding box center [348, 223] width 61 height 13
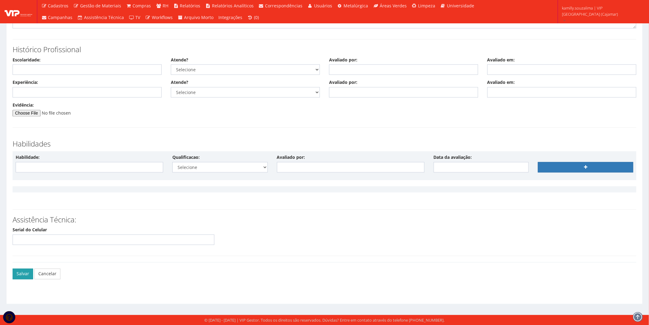
click at [23, 275] on button "Salvar" at bounding box center [23, 273] width 21 height 10
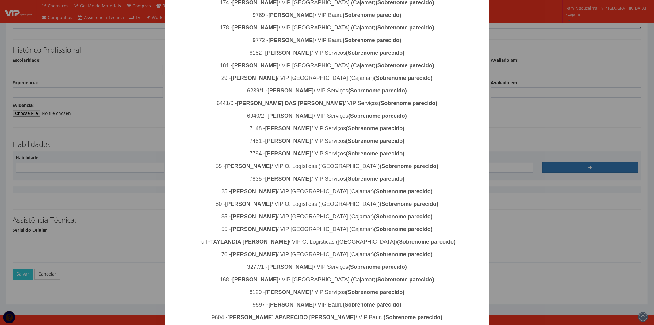
scroll to position [565, 0]
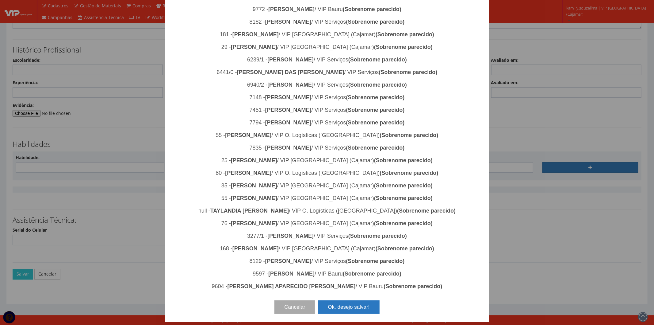
click at [331, 312] on button "Ok, desejo salvar!" at bounding box center [348, 306] width 61 height 13
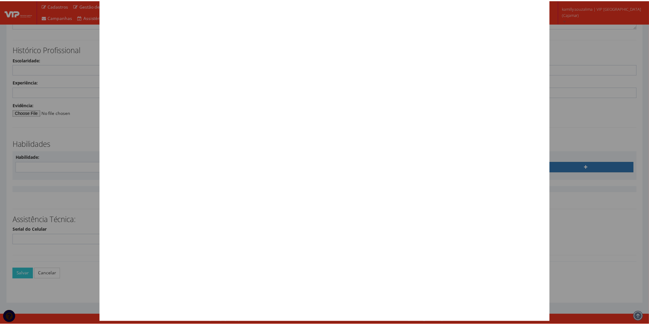
scroll to position [0, 0]
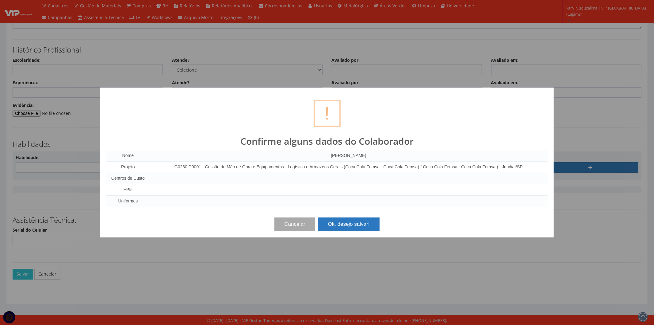
click at [345, 221] on button "Ok, desejo salvar!" at bounding box center [348, 223] width 61 height 13
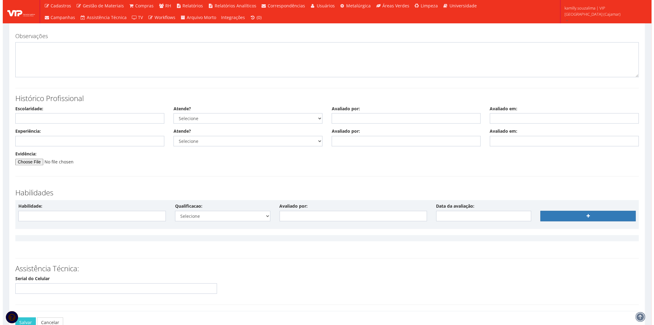
scroll to position [1415, 0]
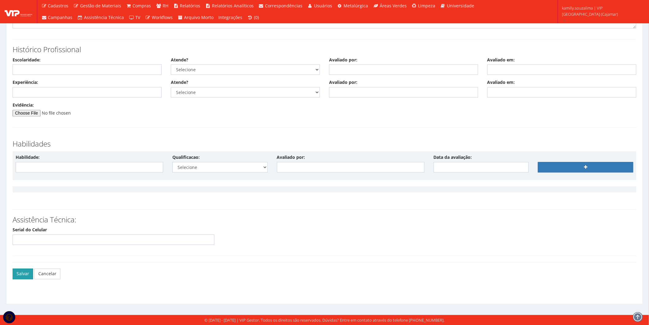
click at [14, 272] on button "Salvar" at bounding box center [23, 273] width 21 height 10
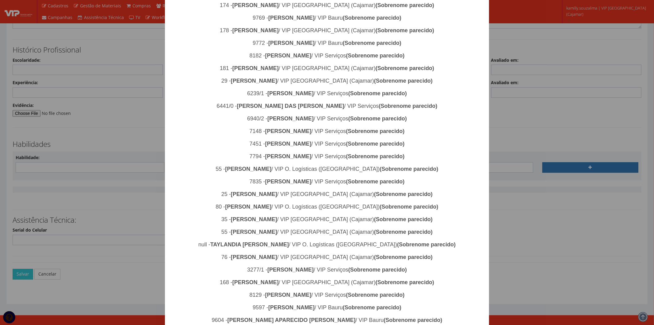
scroll to position [565, 0]
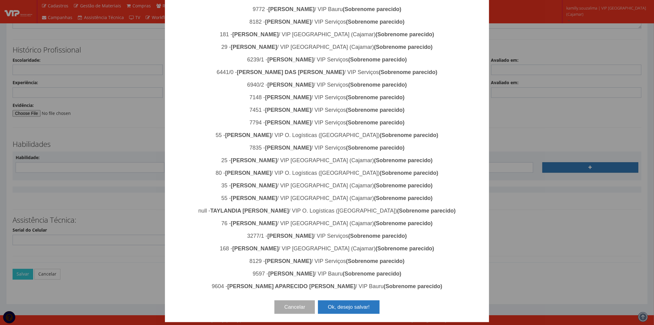
click at [353, 309] on button "Ok, desejo salvar!" at bounding box center [348, 306] width 61 height 13
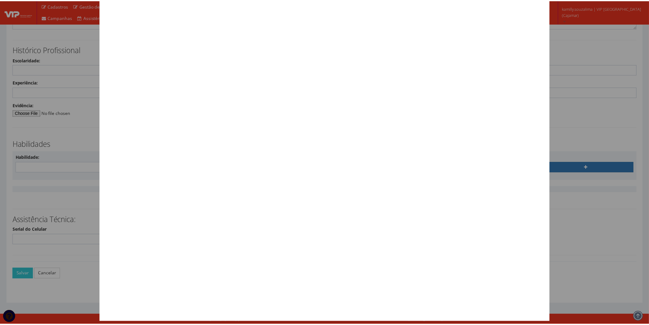
scroll to position [0, 0]
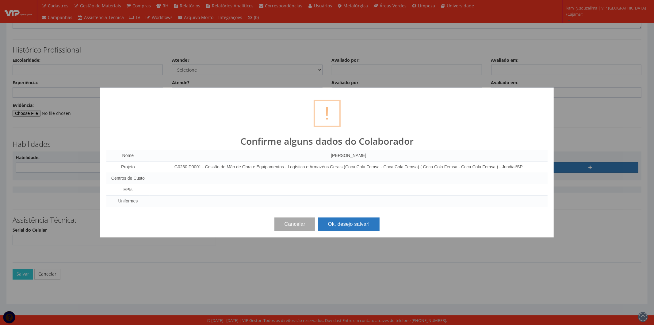
click at [340, 225] on button "Ok, desejo salvar!" at bounding box center [348, 223] width 61 height 13
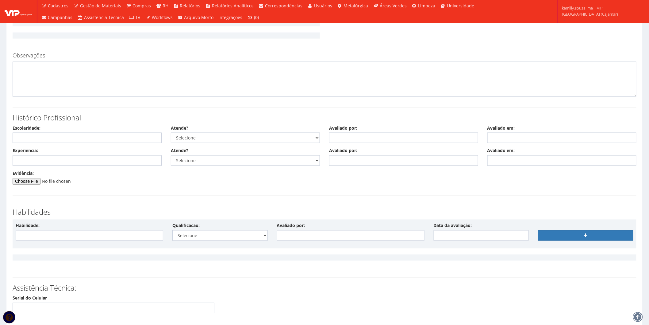
scroll to position [1415, 0]
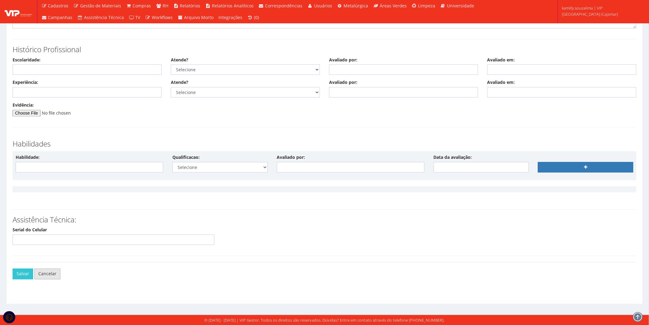
click at [56, 271] on link "Cancelar" at bounding box center [47, 273] width 26 height 10
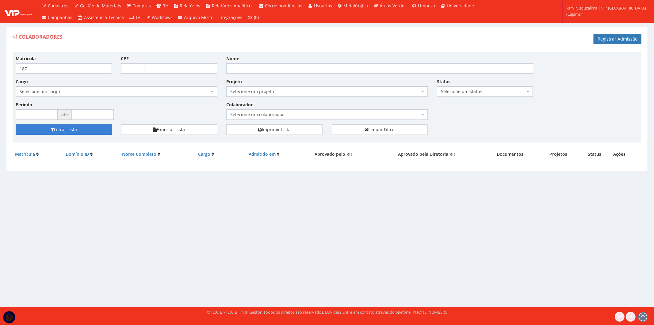
click at [68, 130] on button "Filtrar Lista" at bounding box center [64, 129] width 96 height 10
click at [39, 69] on input "187" at bounding box center [64, 68] width 96 height 10
type input "186"
drag, startPoint x: 103, startPoint y: 125, endPoint x: 103, endPoint y: 102, distance: 22.4
click at [103, 124] on button "Filtrar Lista" at bounding box center [64, 129] width 96 height 10
